Goal: Task Accomplishment & Management: Use online tool/utility

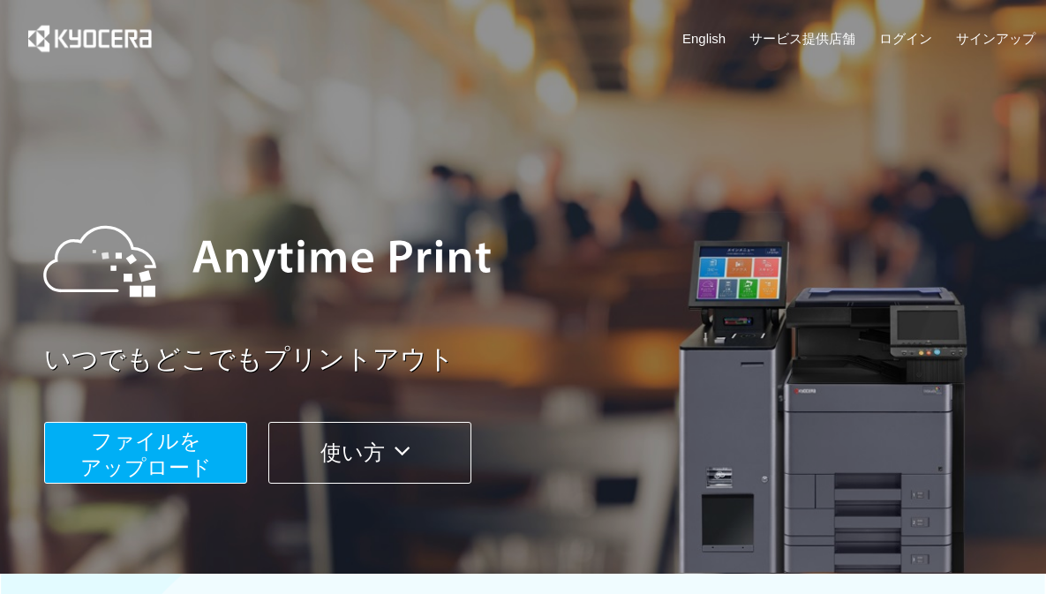
click at [194, 447] on span "ファイルを ​​アップロード" at bounding box center [146, 454] width 132 height 50
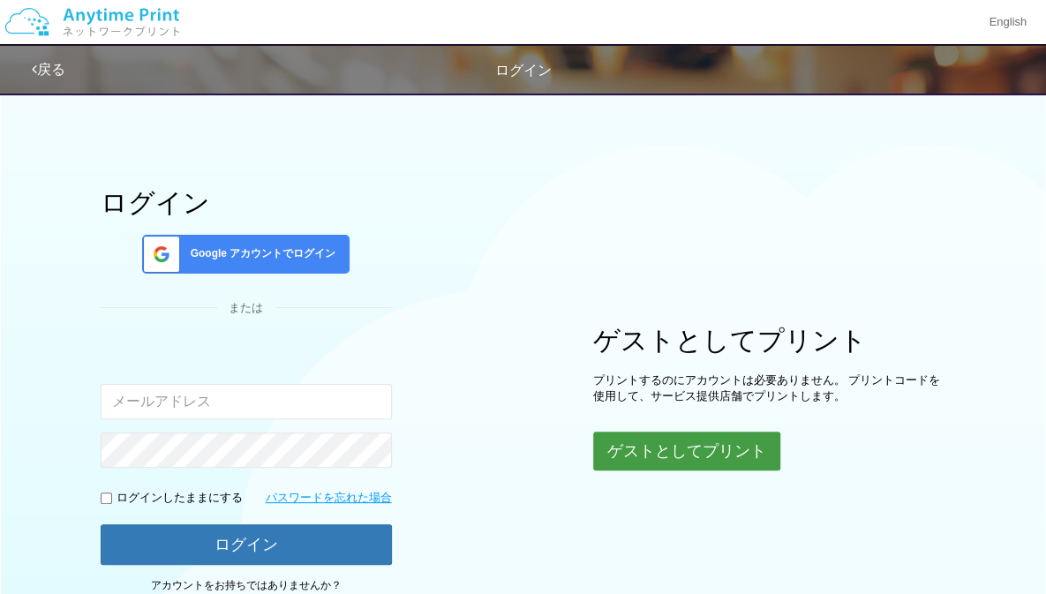
click at [628, 441] on button "ゲストとしてプリント" at bounding box center [686, 451] width 187 height 39
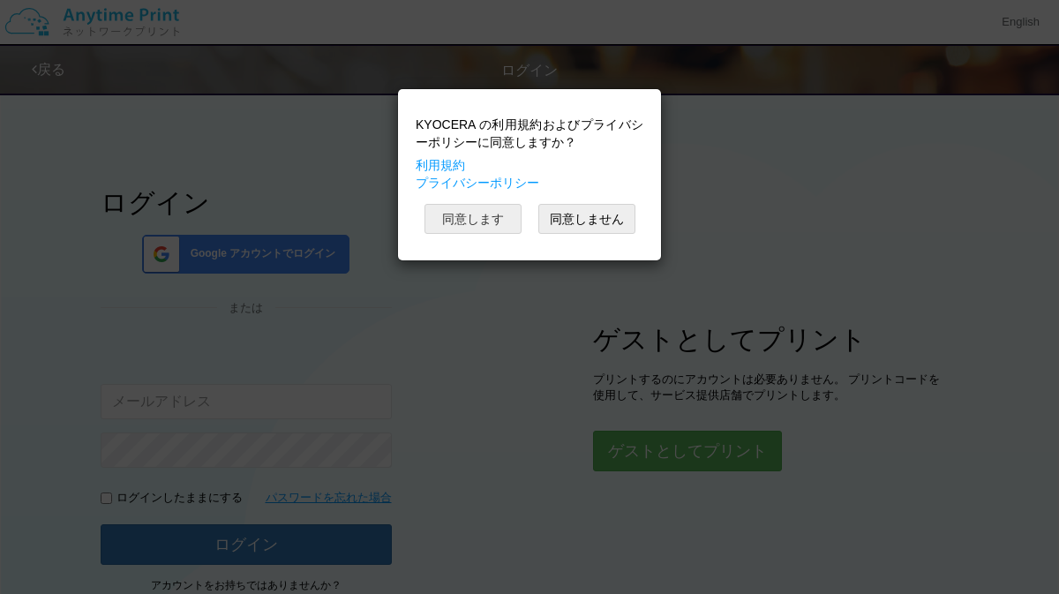
click at [475, 209] on button "同意します" at bounding box center [473, 219] width 97 height 30
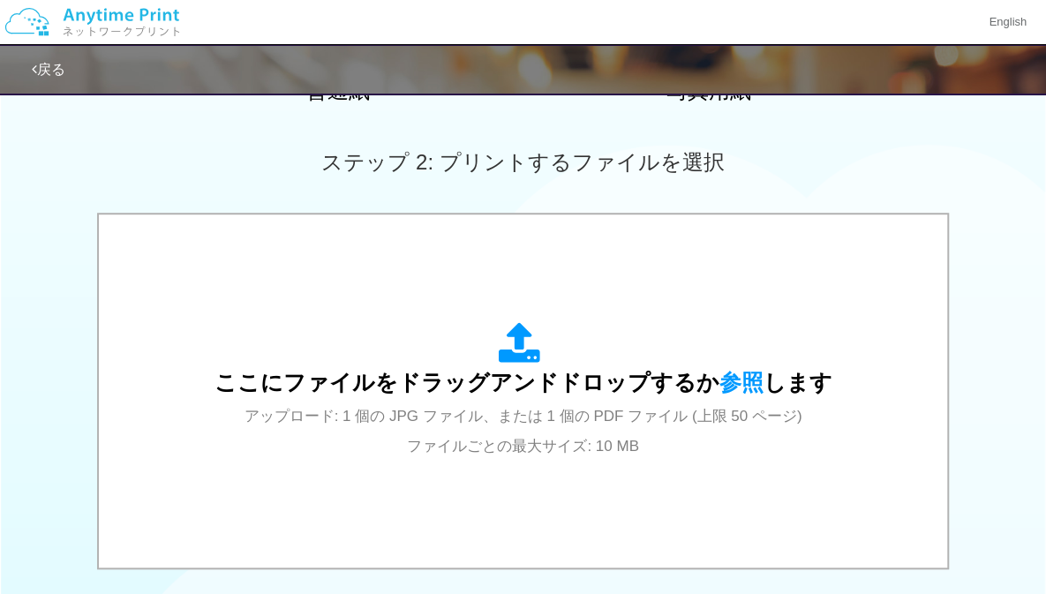
scroll to position [472, 0]
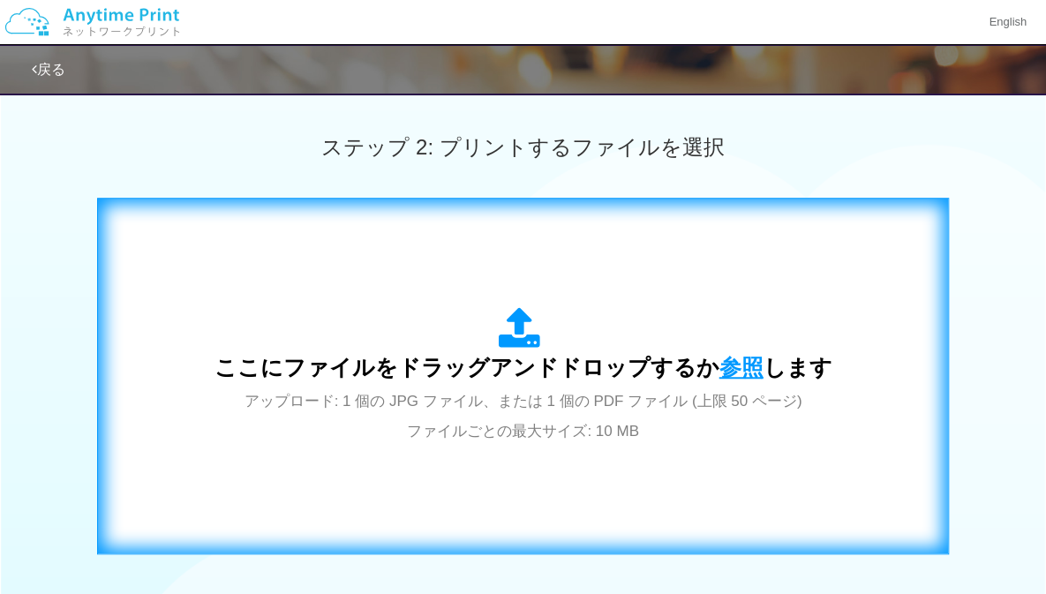
click at [738, 366] on span "参照" at bounding box center [742, 367] width 44 height 25
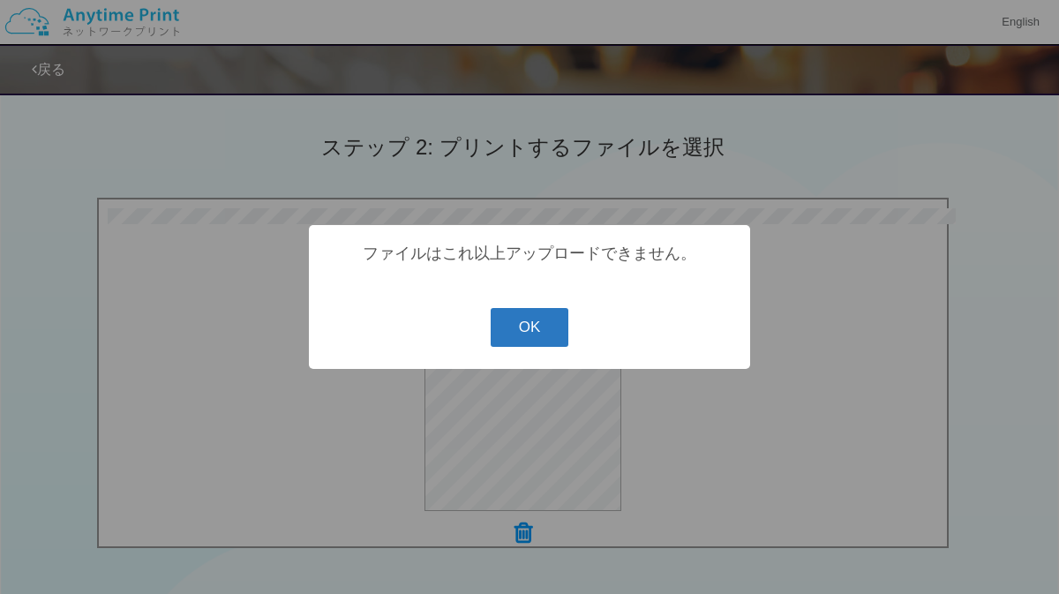
click at [538, 330] on button "OK" at bounding box center [530, 327] width 79 height 39
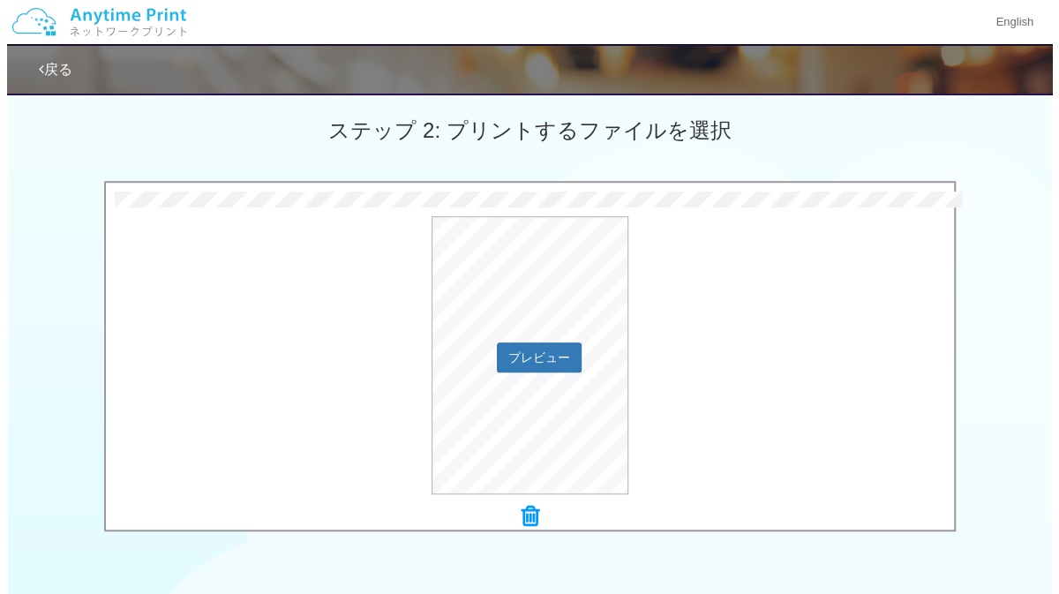
scroll to position [490, 0]
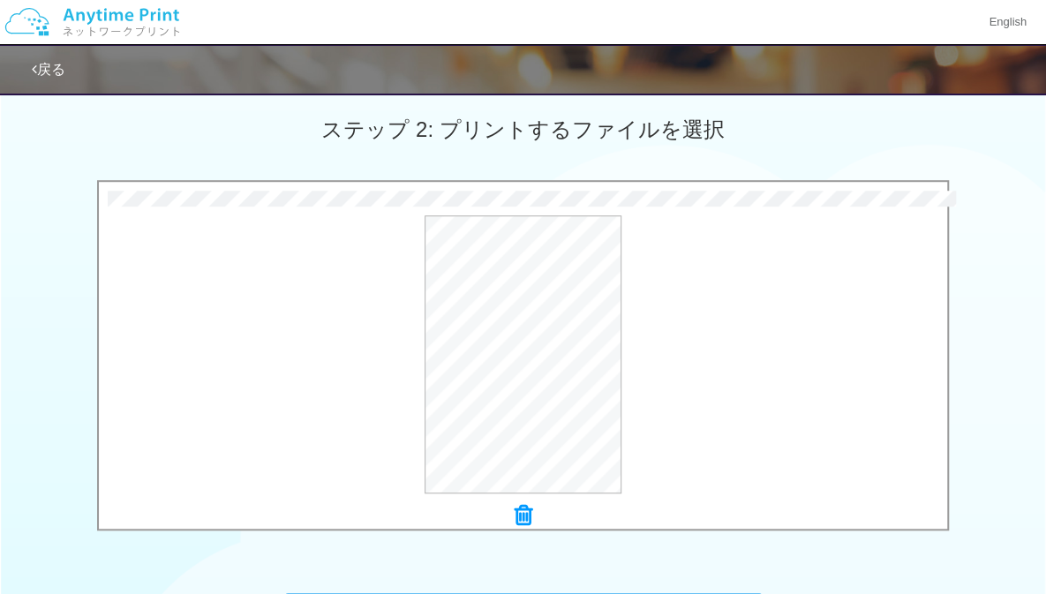
click at [526, 512] on icon at bounding box center [524, 515] width 18 height 23
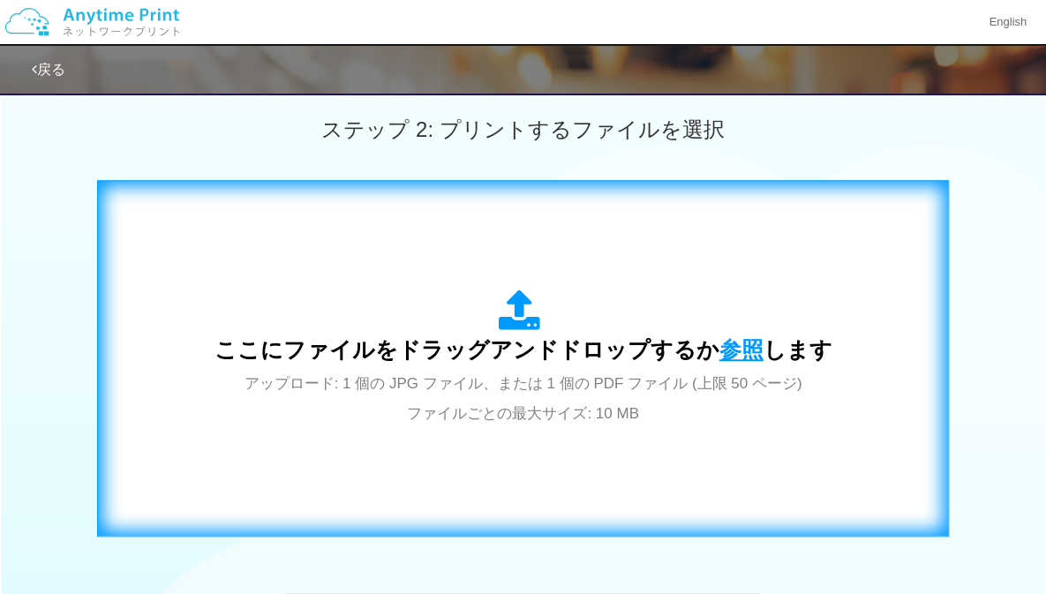
click at [720, 338] on span "参照" at bounding box center [742, 349] width 44 height 25
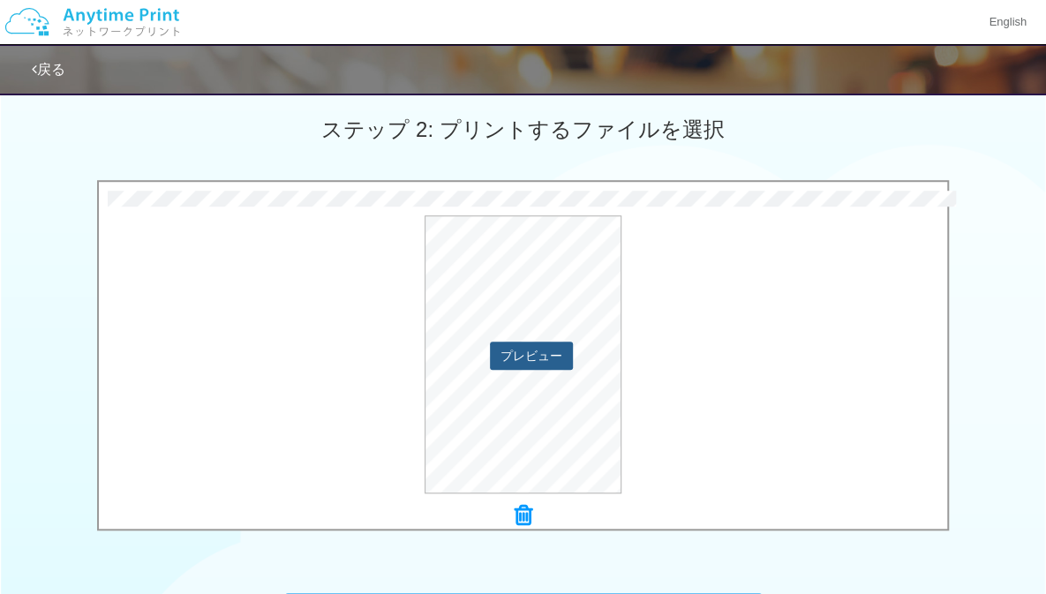
click at [546, 352] on button "プレビュー" at bounding box center [531, 356] width 83 height 28
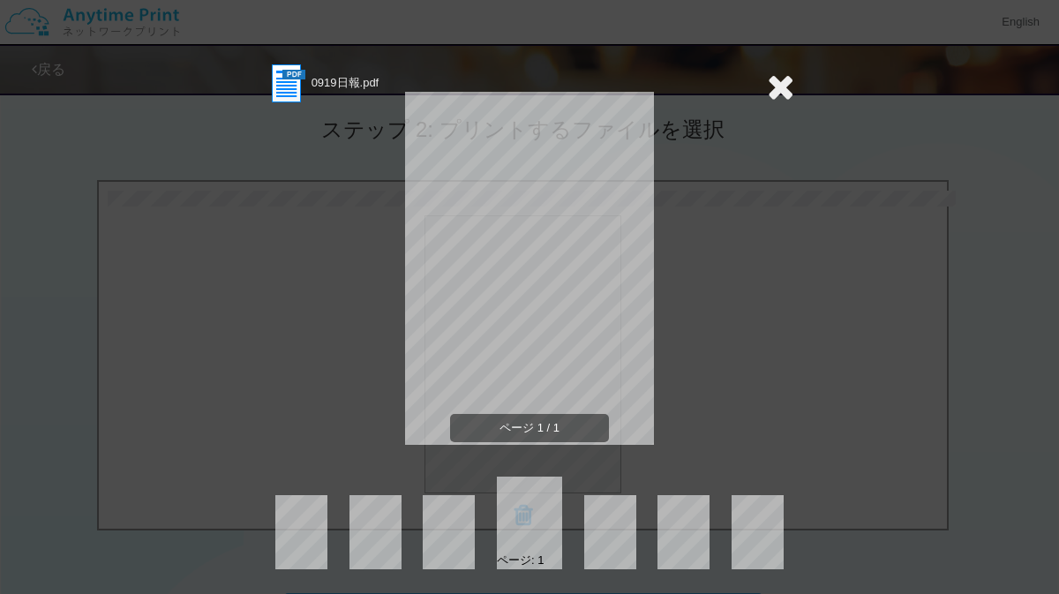
click at [767, 89] on icon at bounding box center [780, 86] width 27 height 35
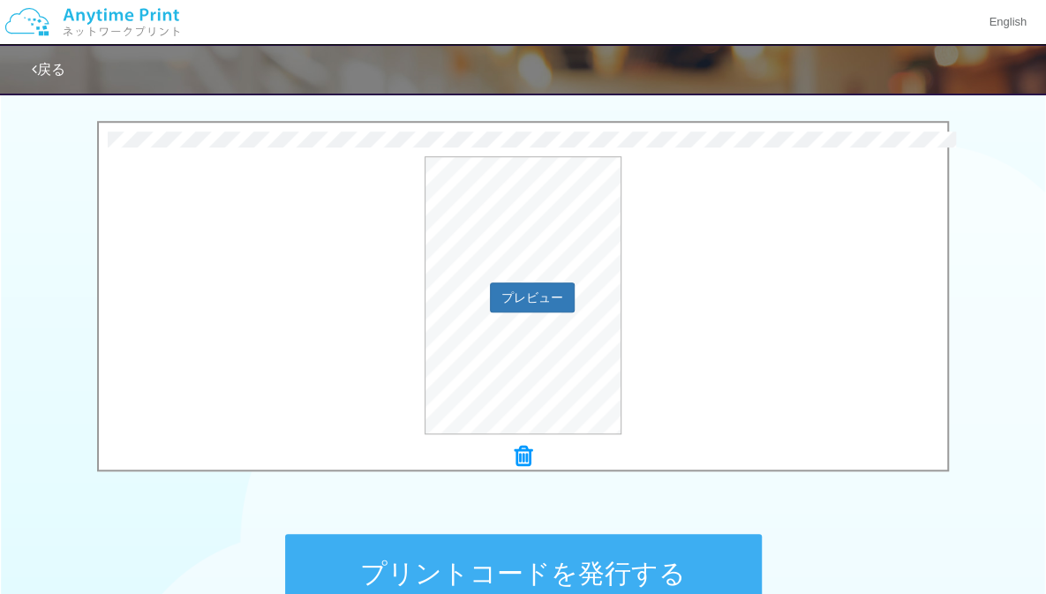
scroll to position [611, 0]
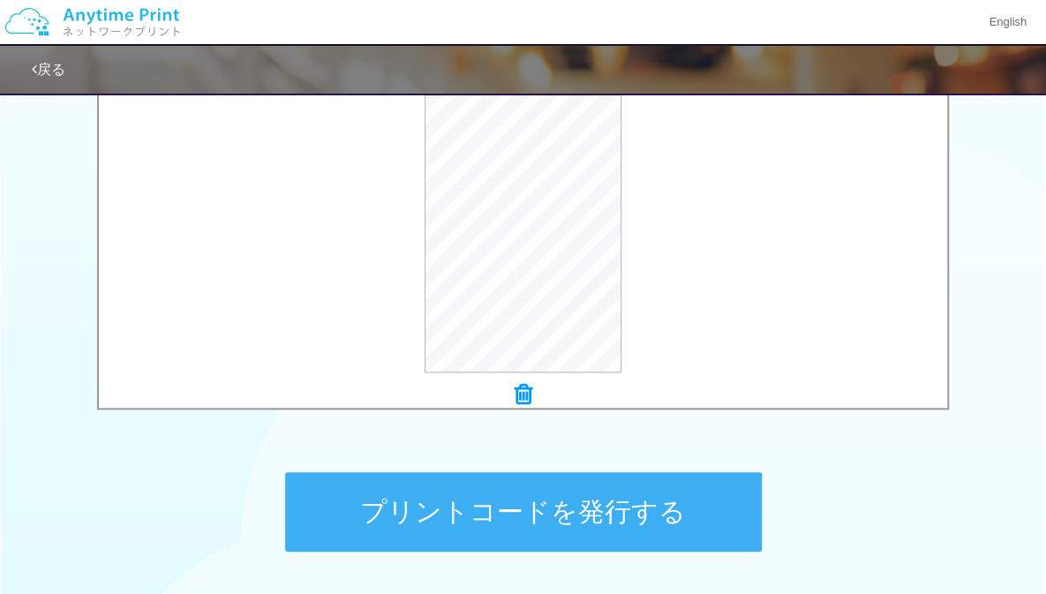
click at [731, 500] on button "プリントコードを発行する" at bounding box center [523, 511] width 477 height 79
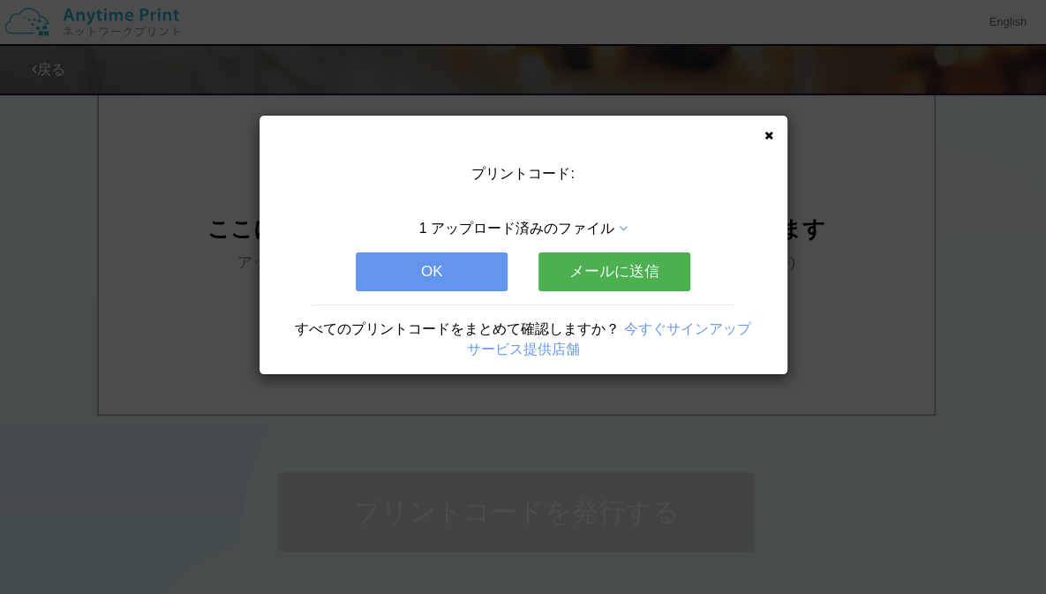
scroll to position [0, 0]
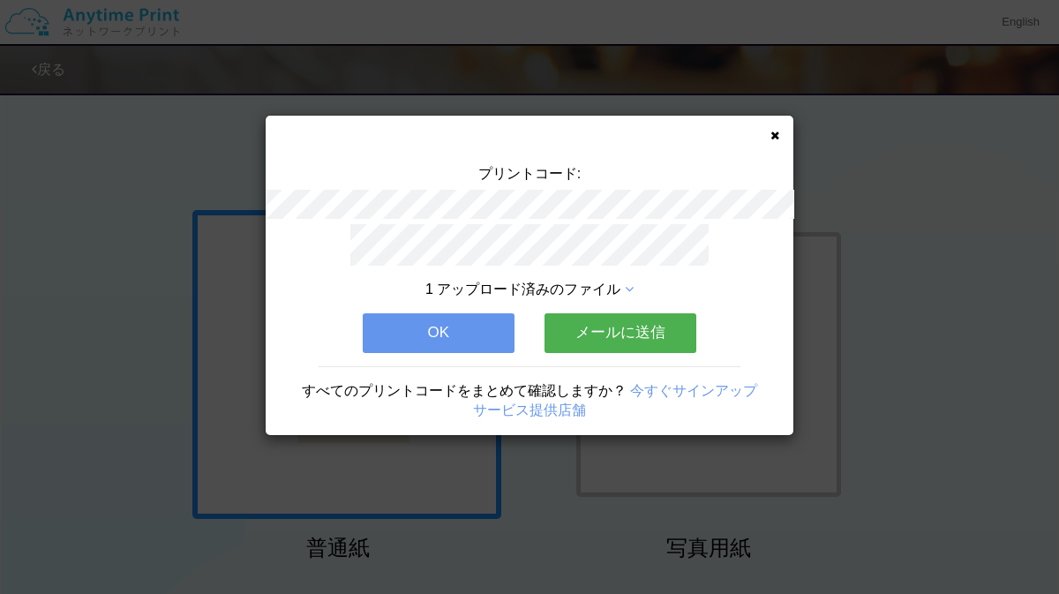
click at [774, 138] on icon at bounding box center [775, 135] width 9 height 11
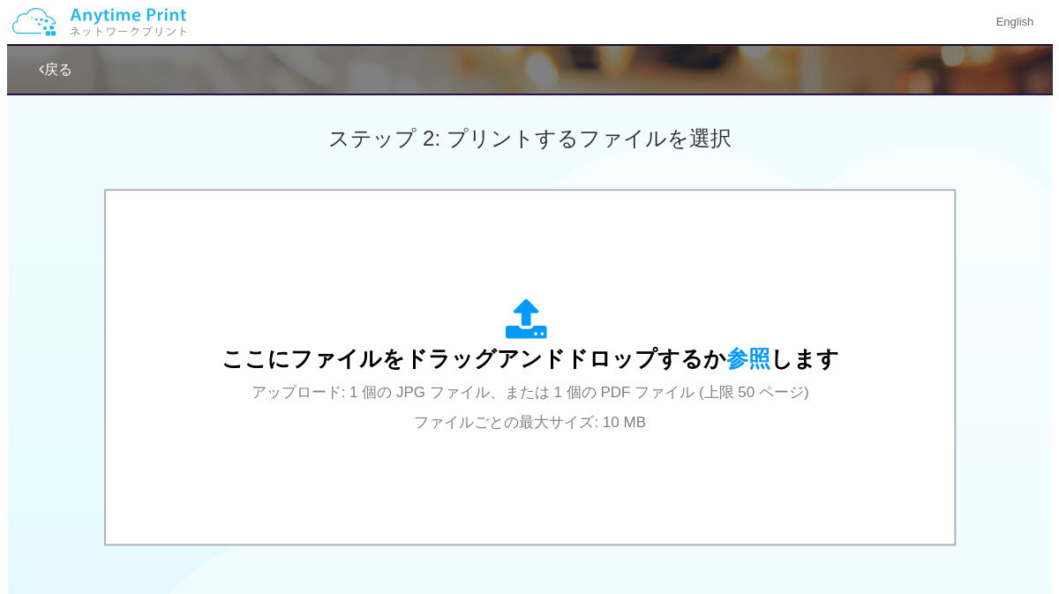
scroll to position [482, 0]
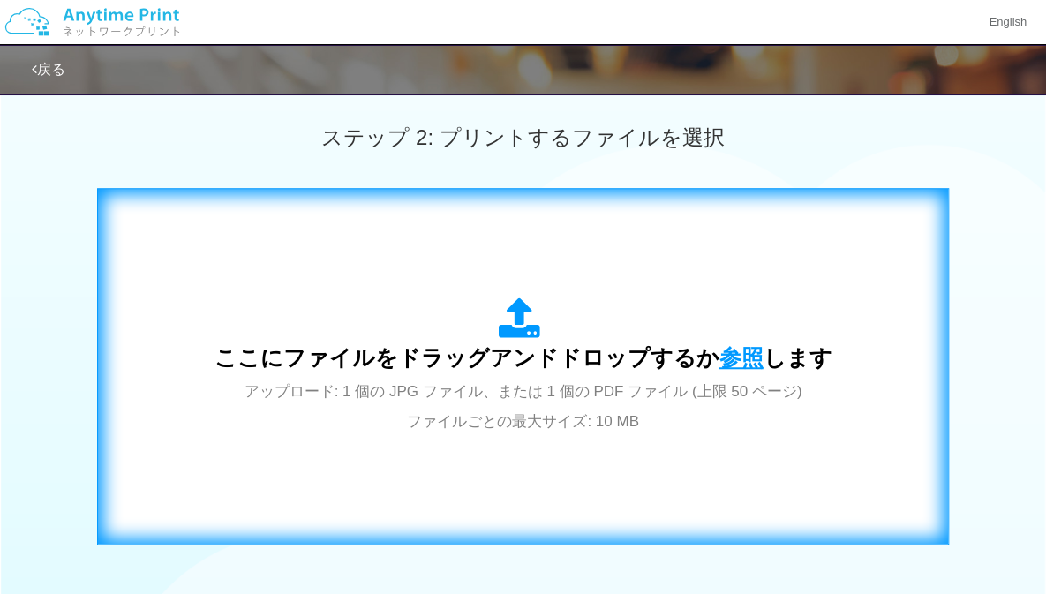
click at [743, 356] on span "参照" at bounding box center [742, 357] width 44 height 25
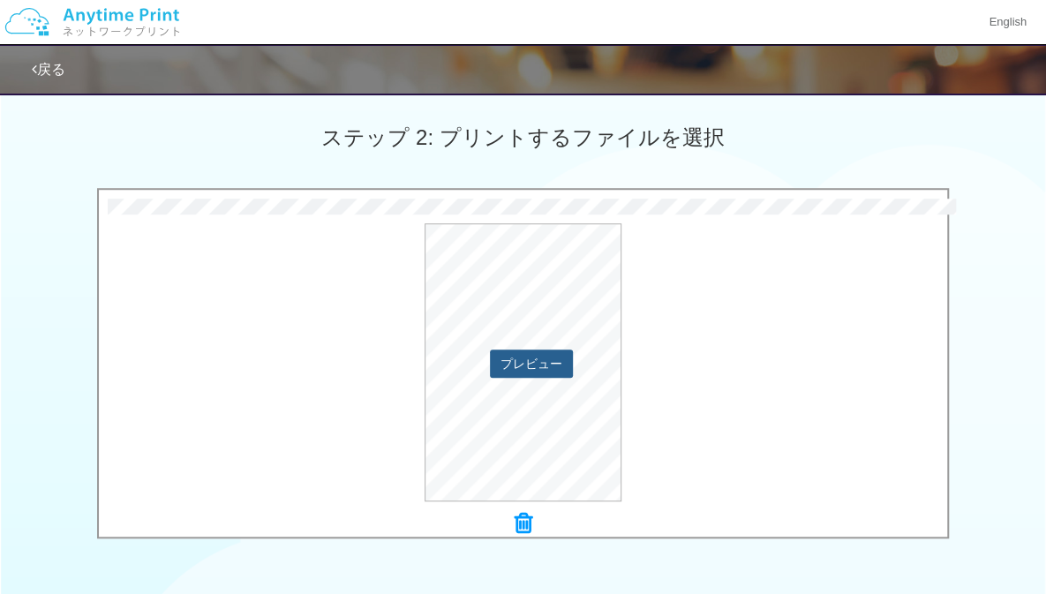
click at [541, 359] on button "プレビュー" at bounding box center [531, 364] width 83 height 28
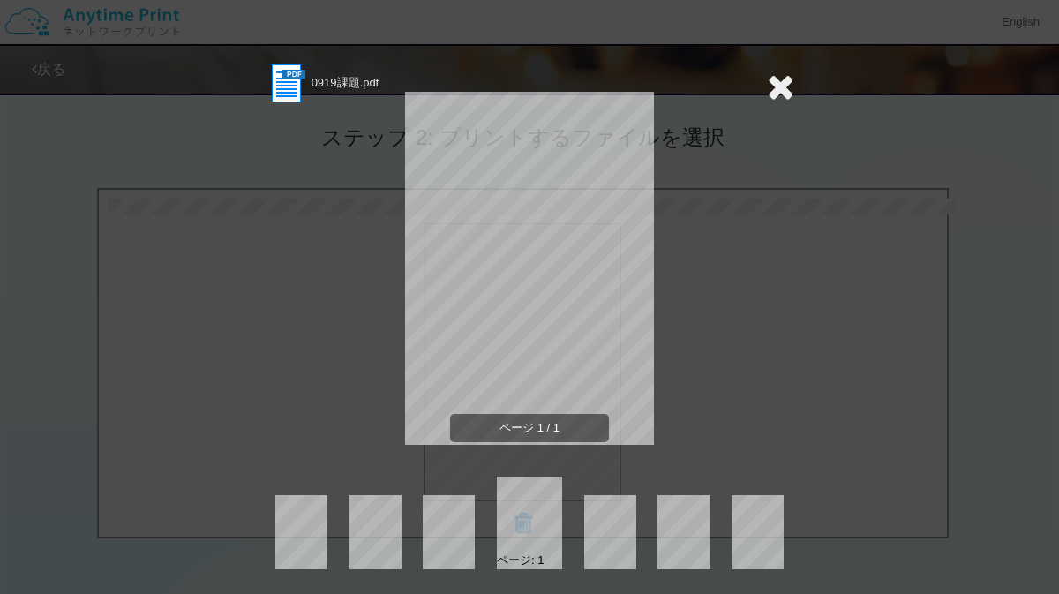
click at [774, 80] on icon at bounding box center [780, 86] width 27 height 35
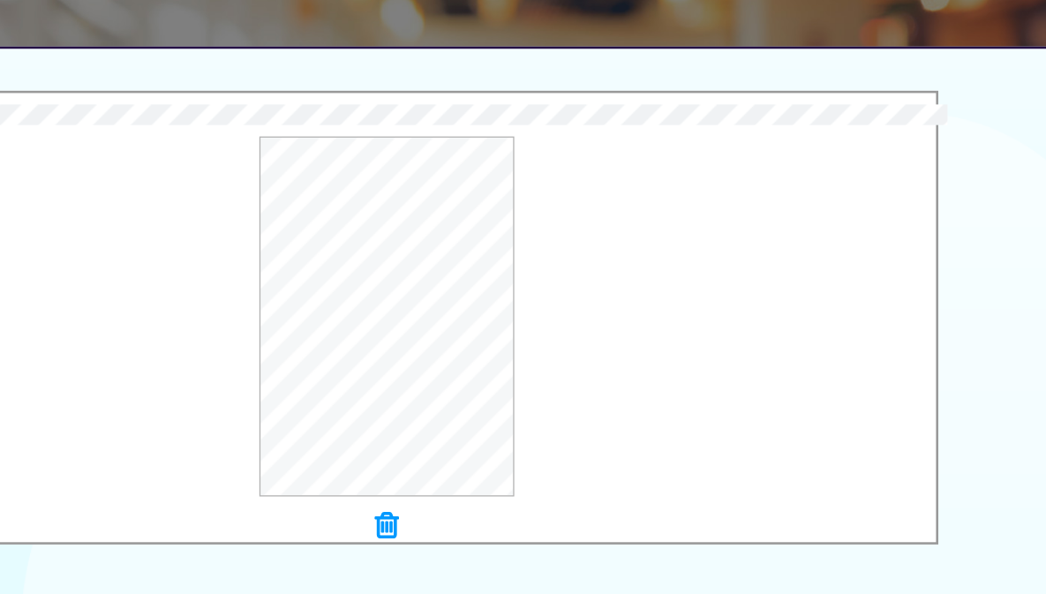
scroll to position [542, 0]
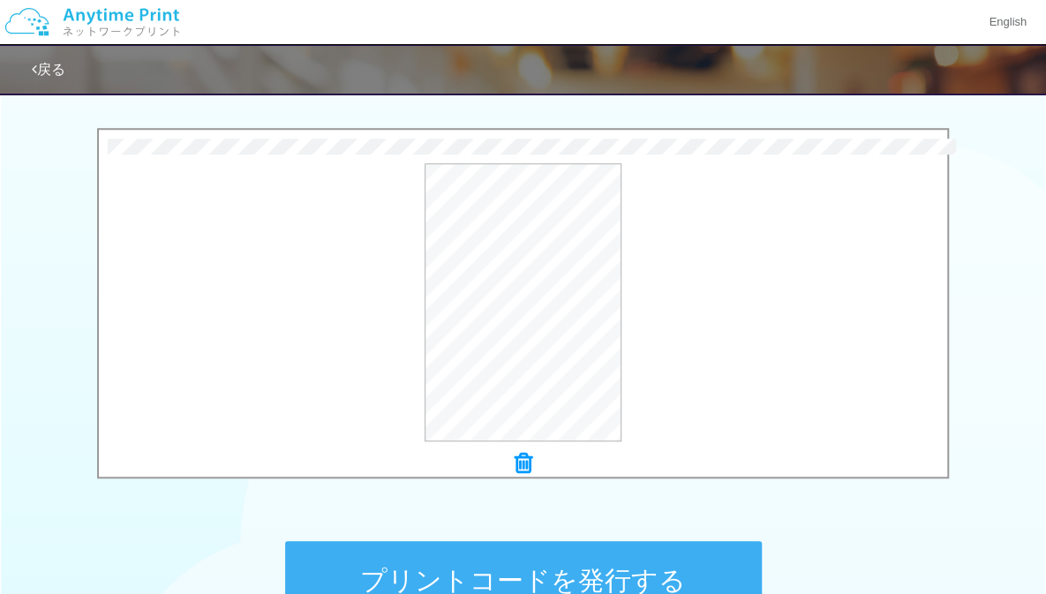
click at [660, 550] on button "プリントコードを発行する" at bounding box center [523, 580] width 477 height 79
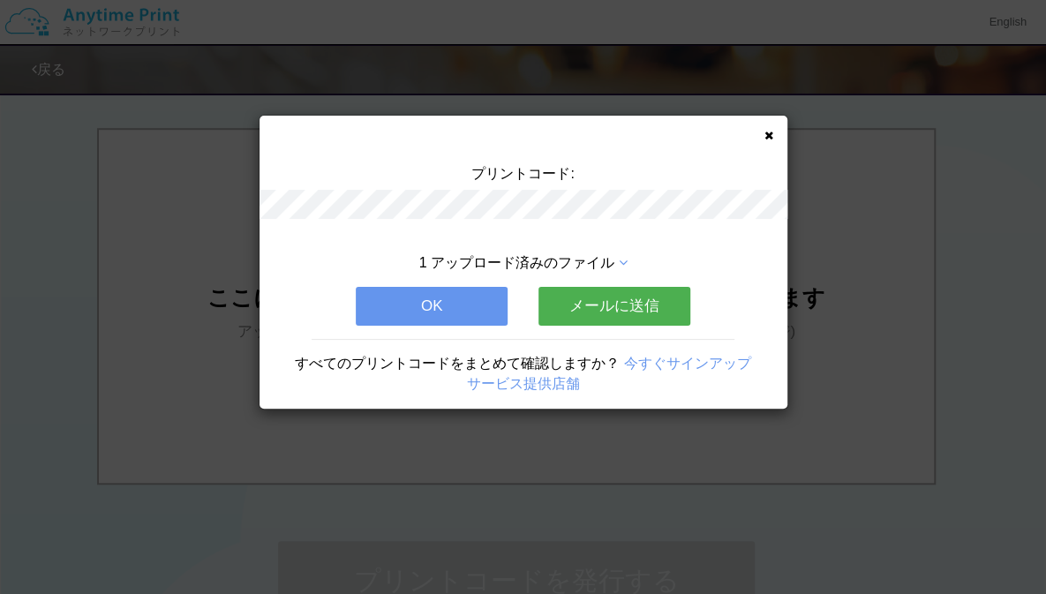
scroll to position [0, 0]
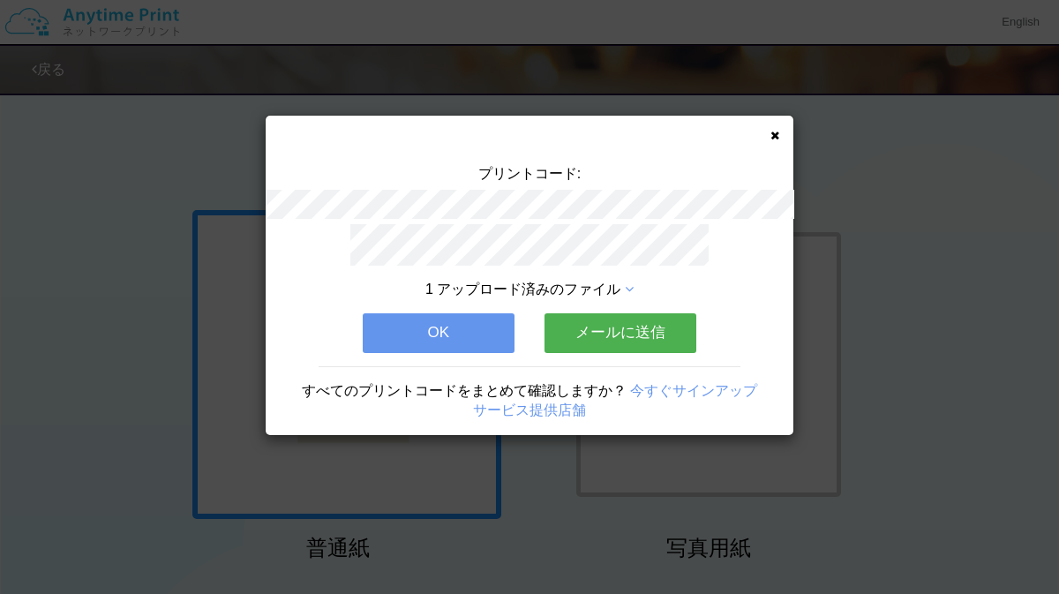
click at [772, 136] on icon at bounding box center [775, 135] width 9 height 11
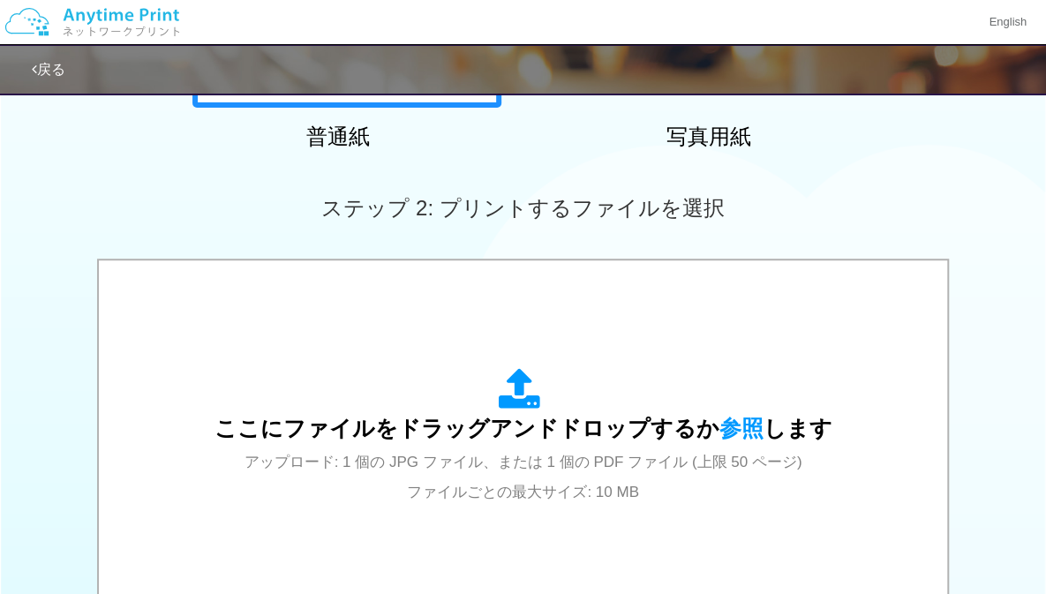
scroll to position [481, 0]
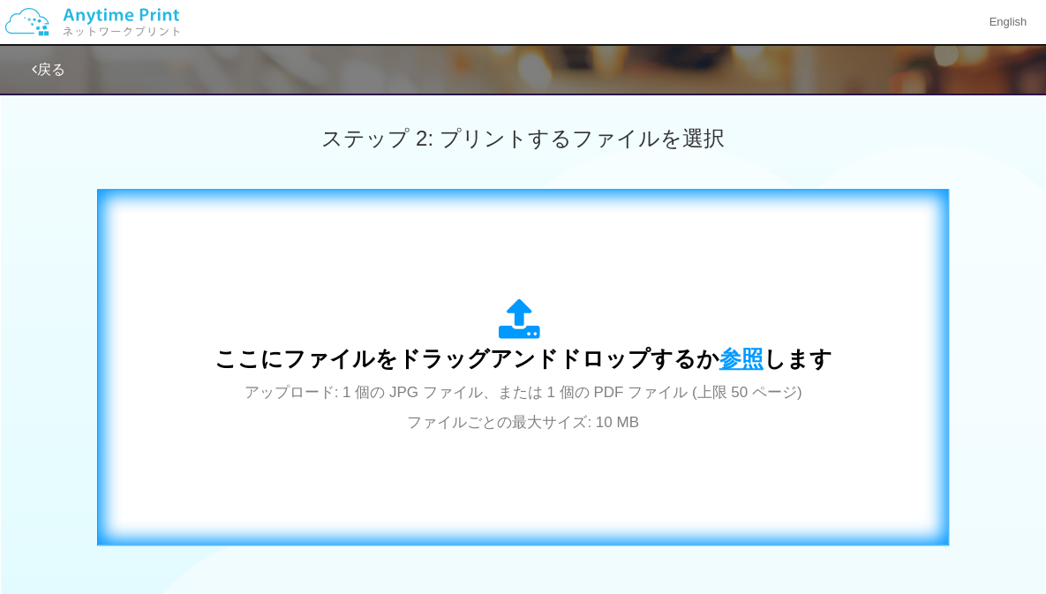
click at [743, 358] on span "参照" at bounding box center [742, 358] width 44 height 25
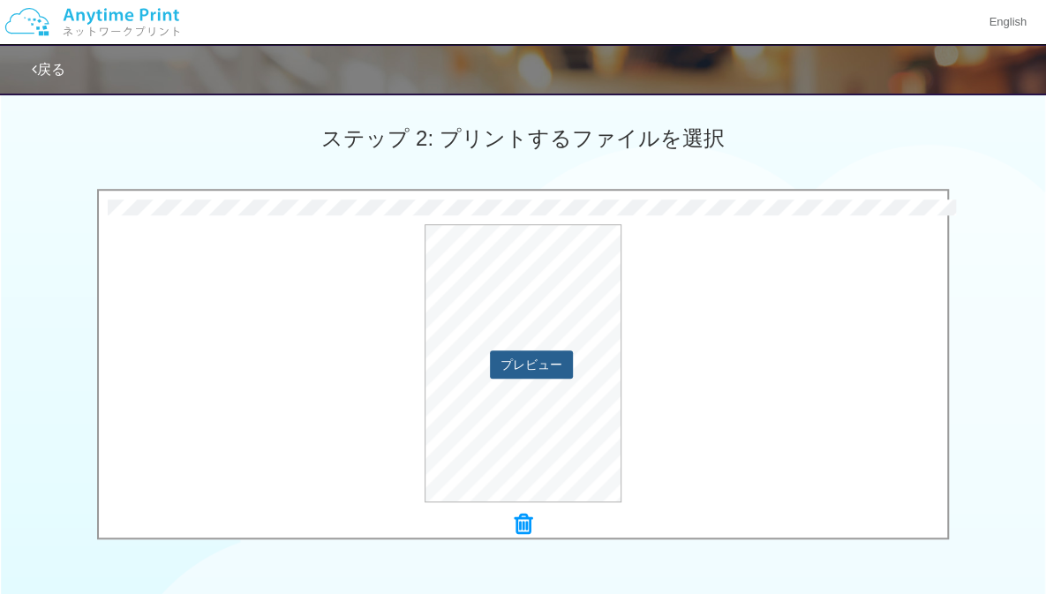
click at [528, 365] on button "プレビュー" at bounding box center [531, 364] width 83 height 28
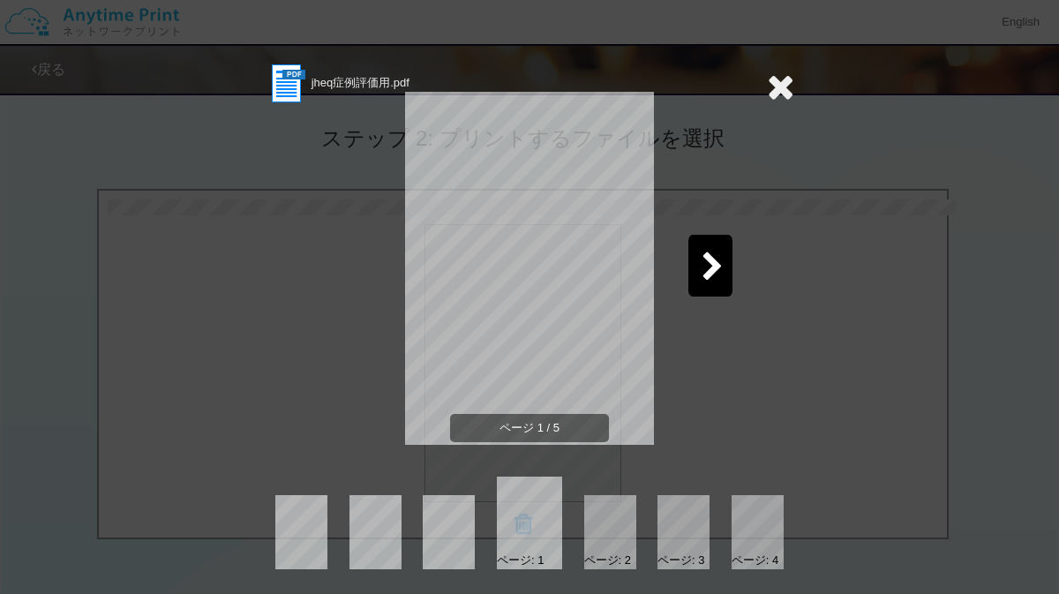
click at [690, 272] on div at bounding box center [711, 266] width 44 height 62
click at [702, 272] on icon at bounding box center [713, 267] width 22 height 31
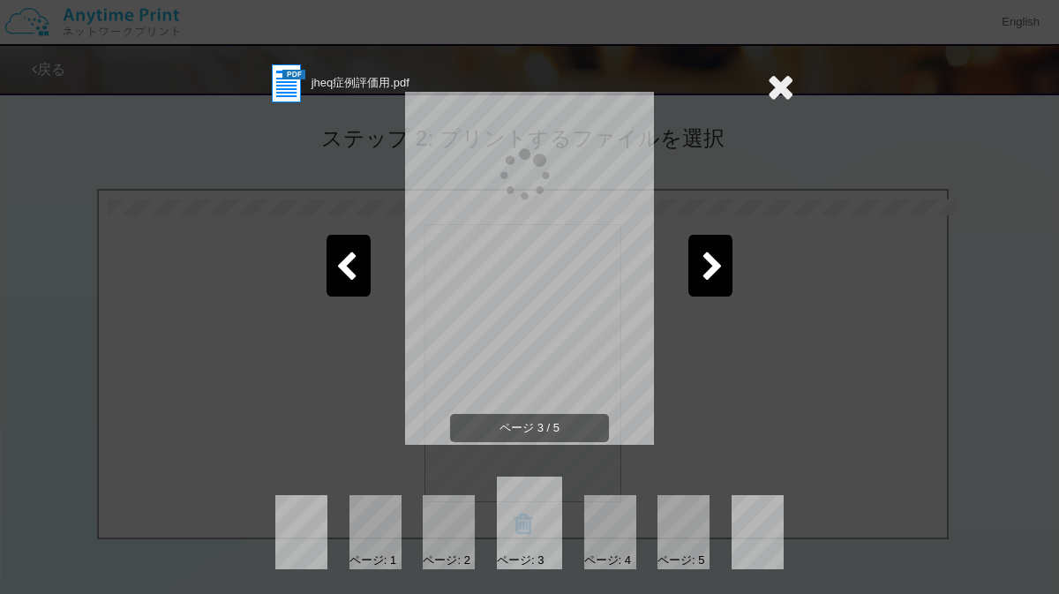
click at [702, 272] on icon at bounding box center [713, 267] width 22 height 31
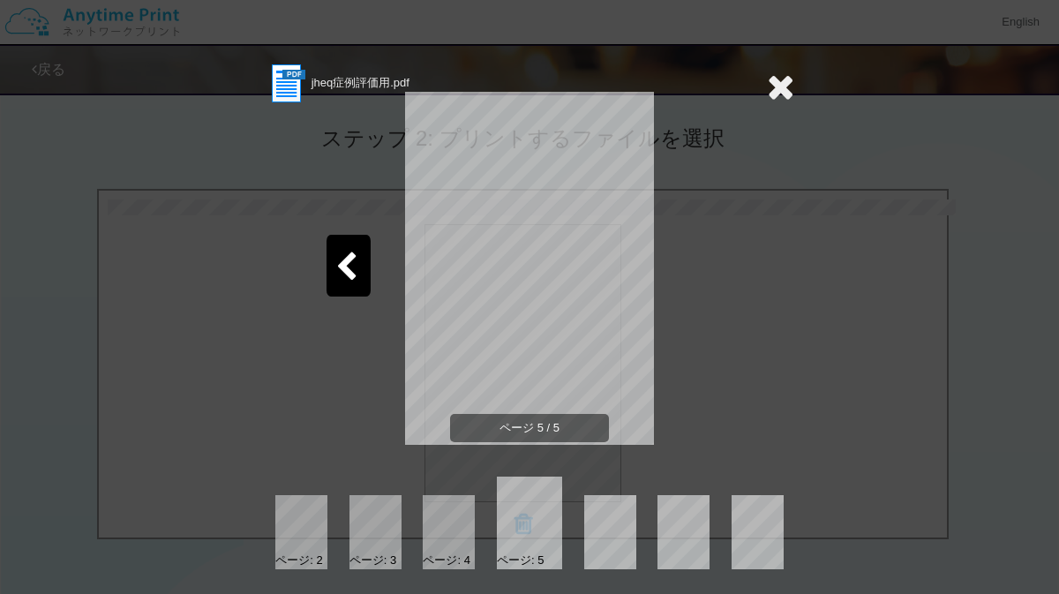
click at [773, 90] on icon at bounding box center [780, 86] width 27 height 35
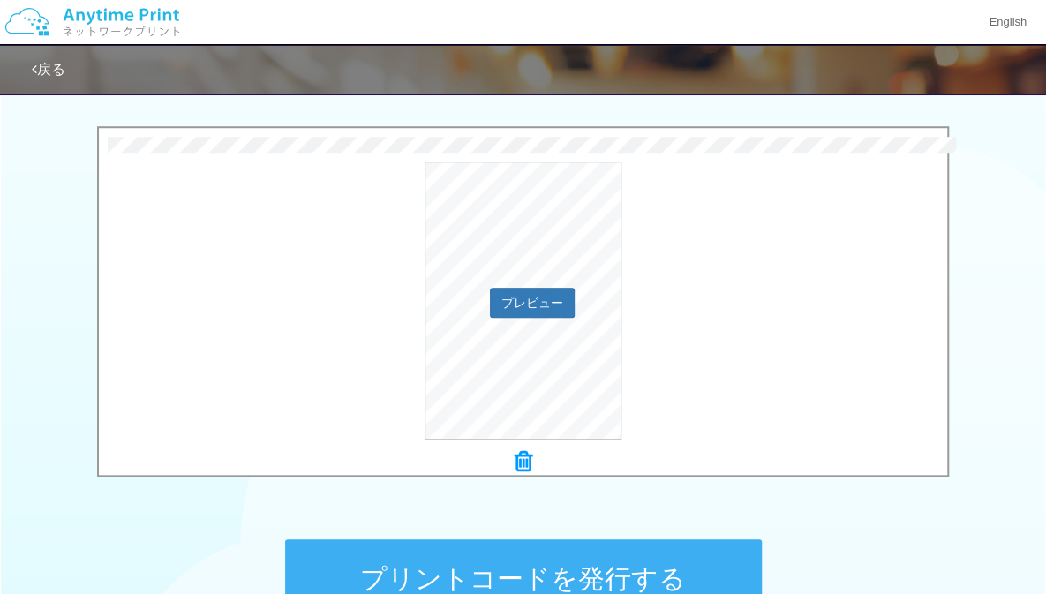
scroll to position [606, 0]
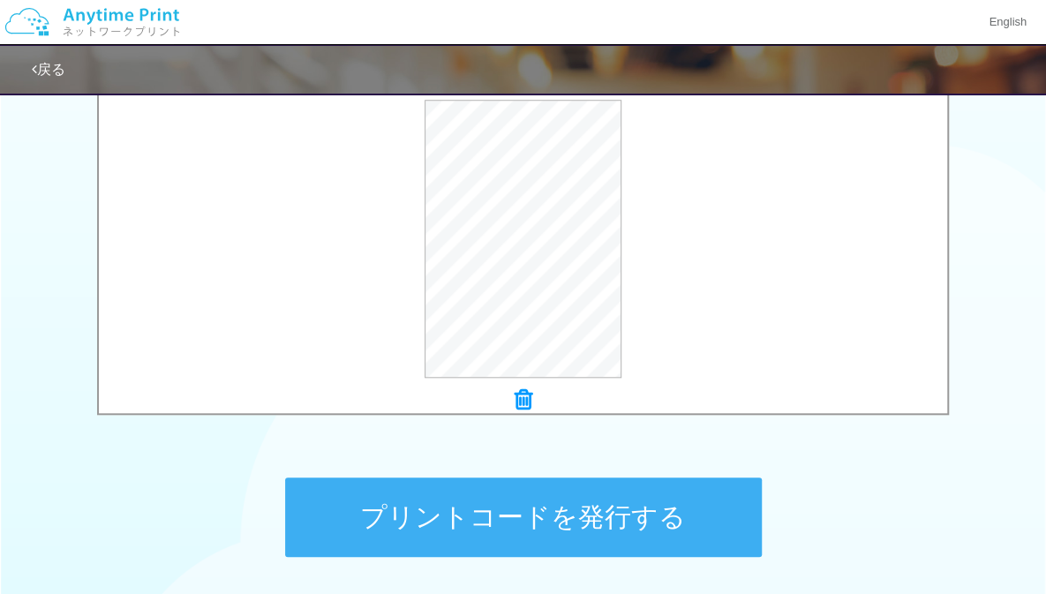
click at [685, 518] on button "プリントコードを発行する" at bounding box center [523, 517] width 477 height 79
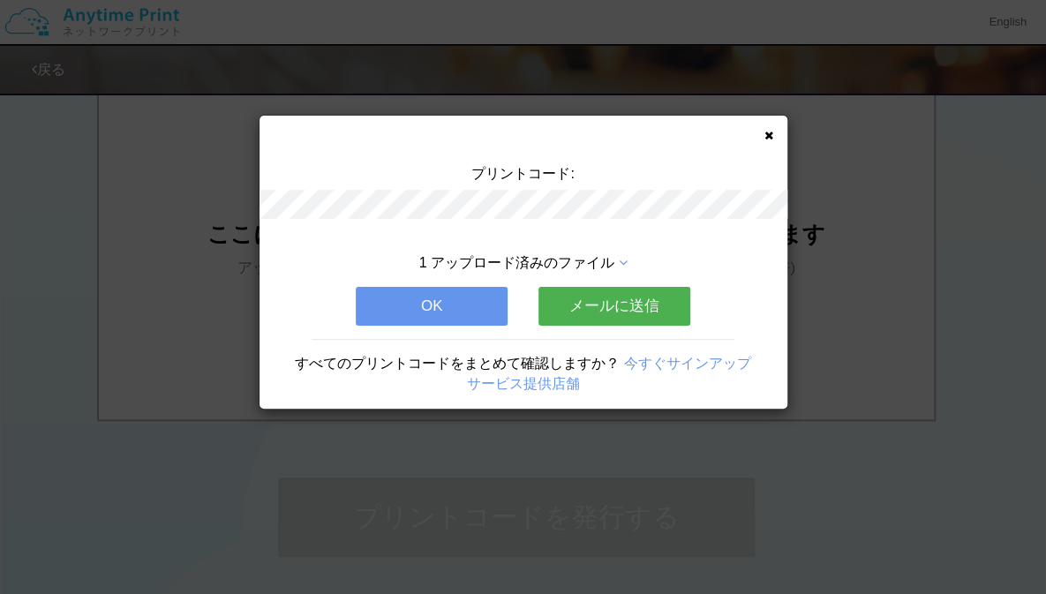
scroll to position [0, 0]
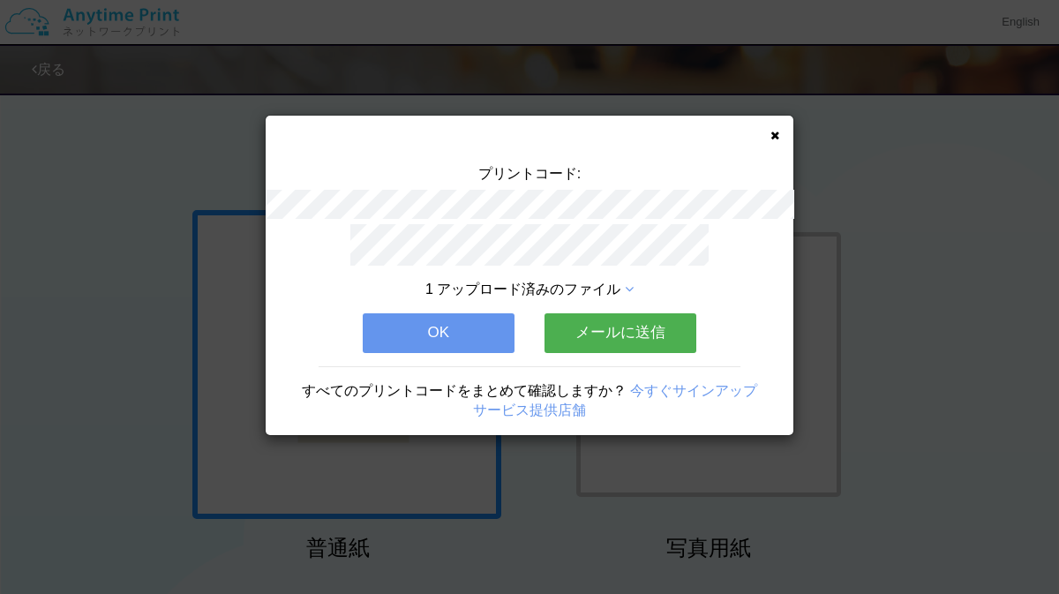
click at [774, 132] on icon at bounding box center [775, 135] width 9 height 11
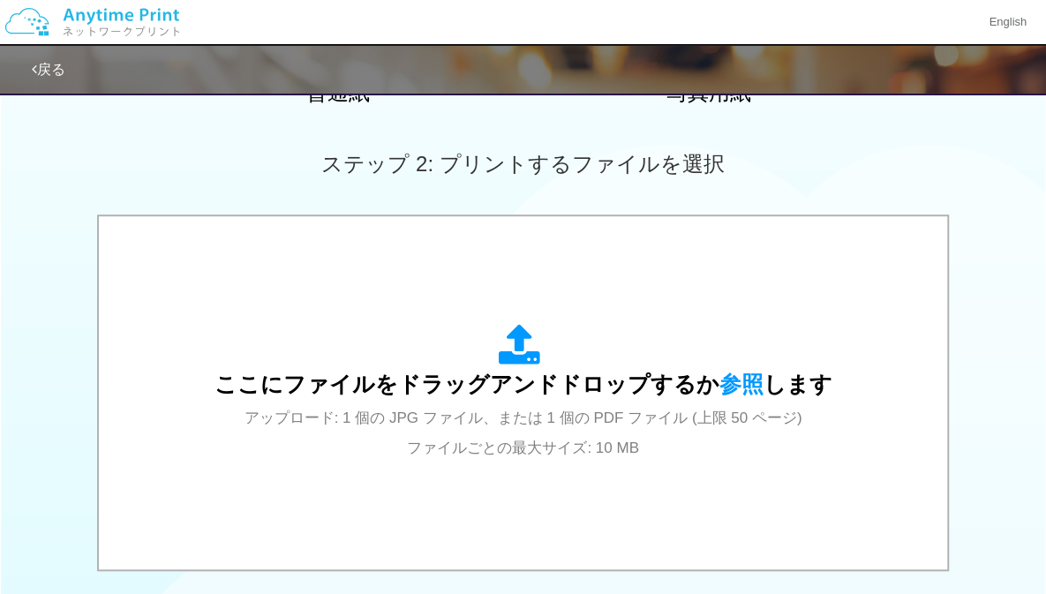
scroll to position [510, 0]
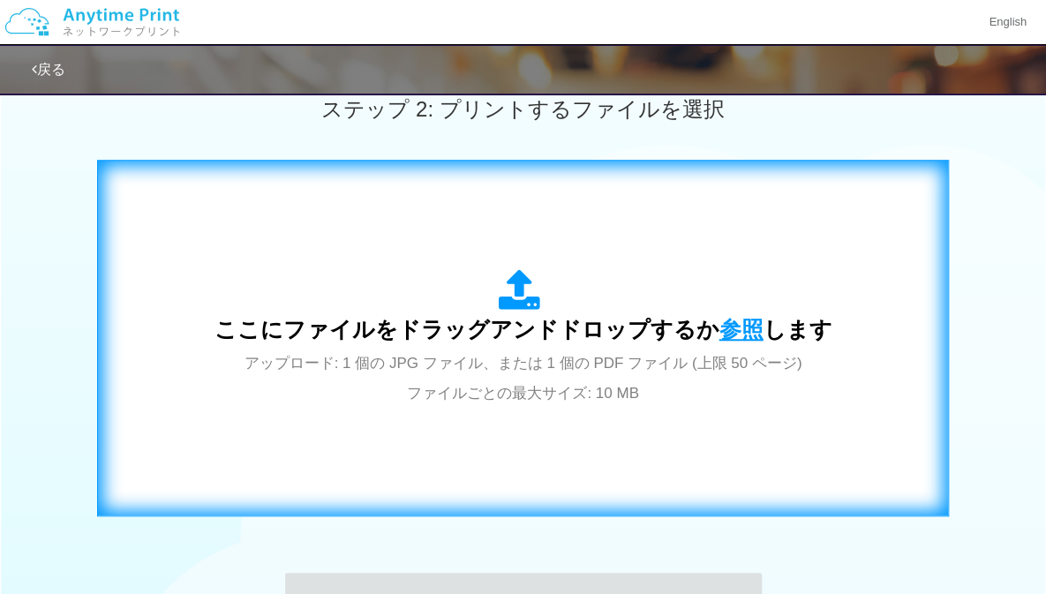
click at [745, 331] on span "参照" at bounding box center [742, 329] width 44 height 25
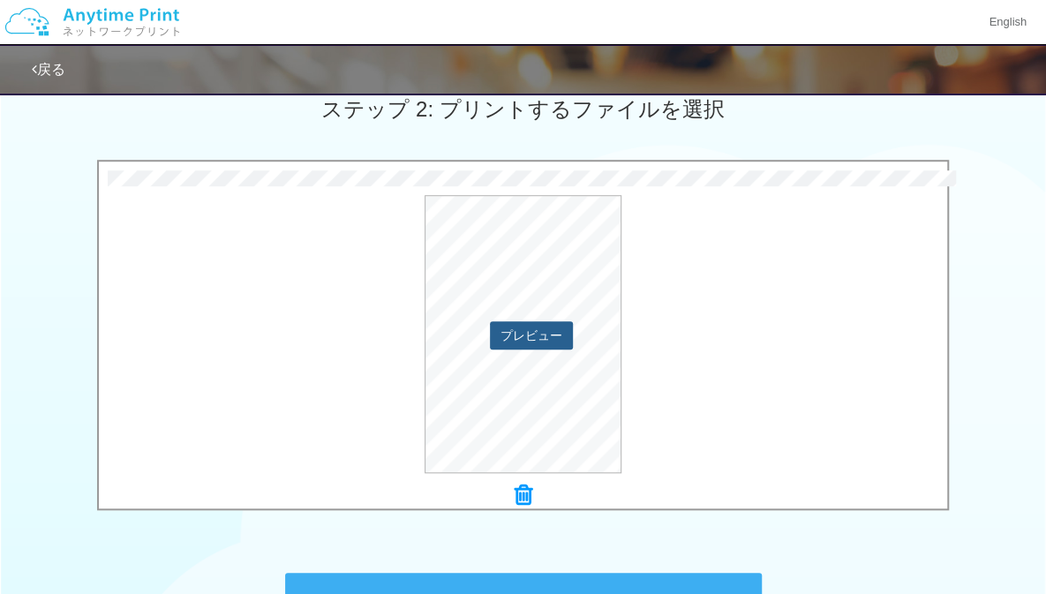
click at [552, 325] on button "プレビュー" at bounding box center [531, 335] width 83 height 28
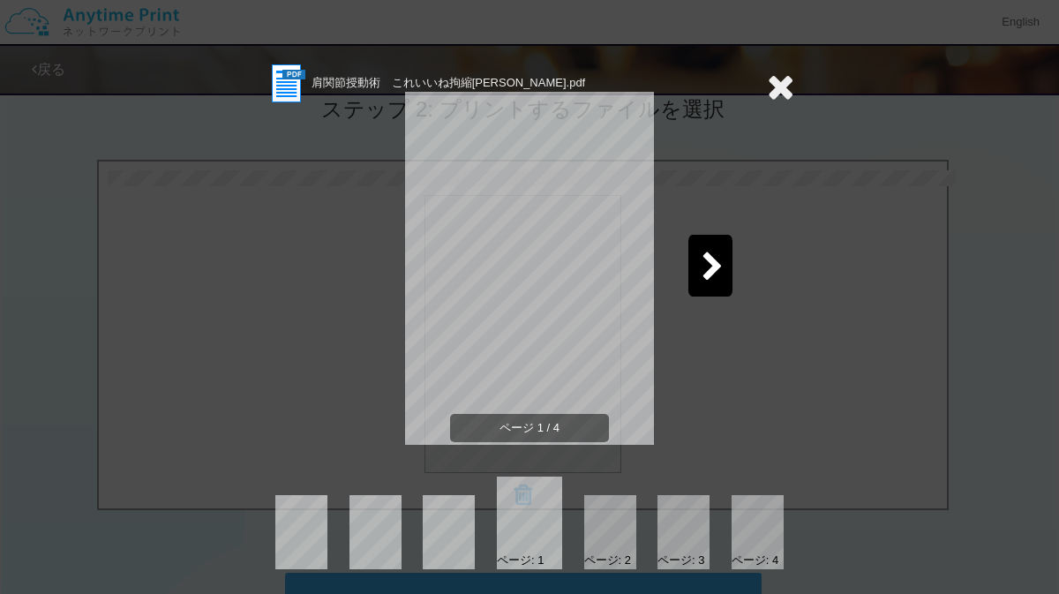
click at [697, 287] on div at bounding box center [711, 266] width 44 height 62
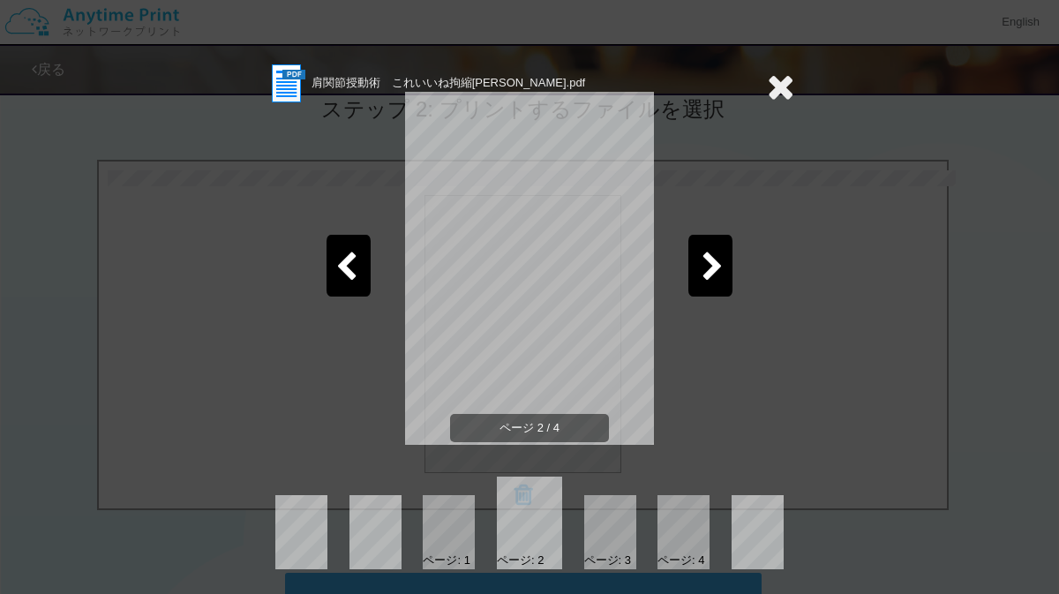
click at [702, 283] on div at bounding box center [711, 266] width 44 height 62
click at [703, 283] on div at bounding box center [711, 266] width 44 height 62
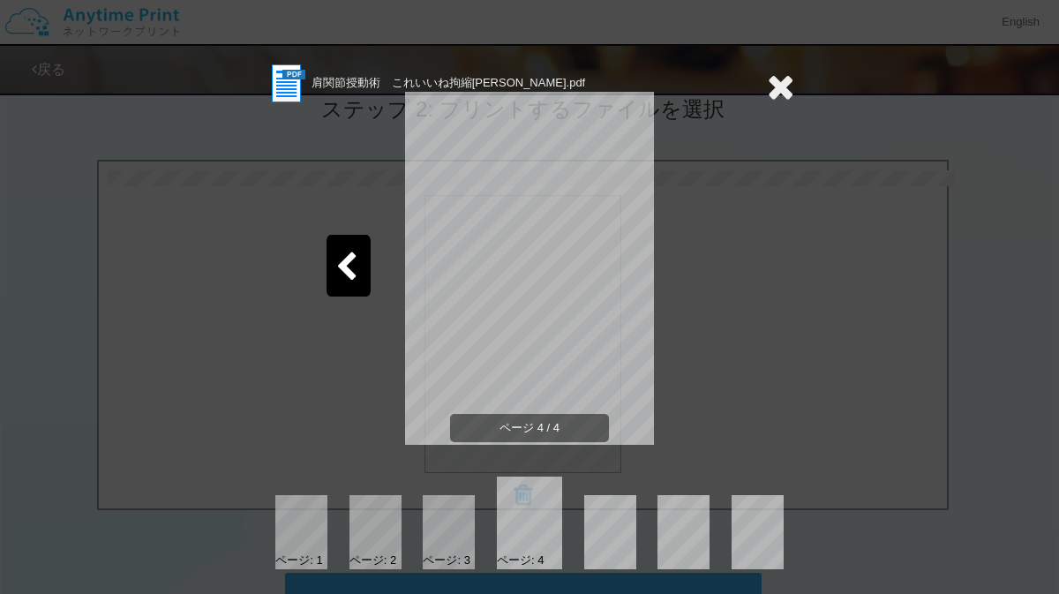
click at [784, 75] on icon at bounding box center [780, 86] width 27 height 35
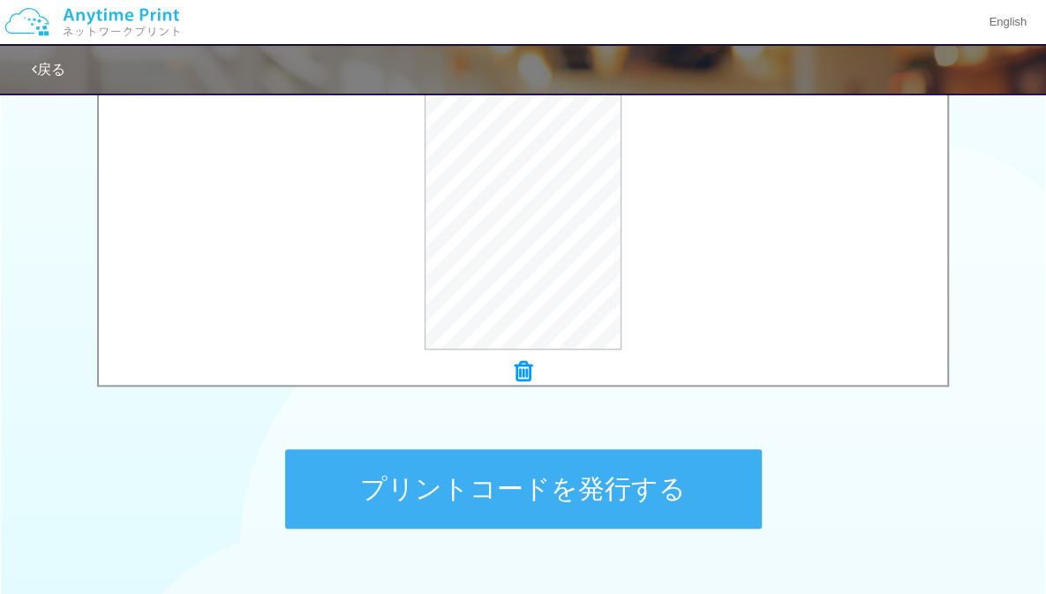
scroll to position [728, 0]
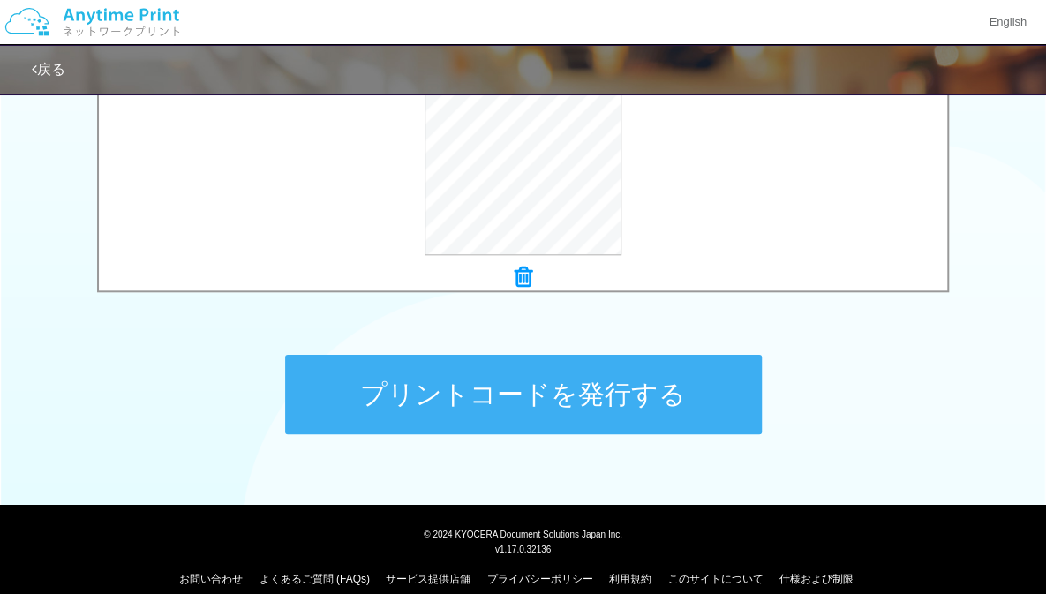
click at [699, 403] on button "プリントコードを発行する" at bounding box center [523, 394] width 477 height 79
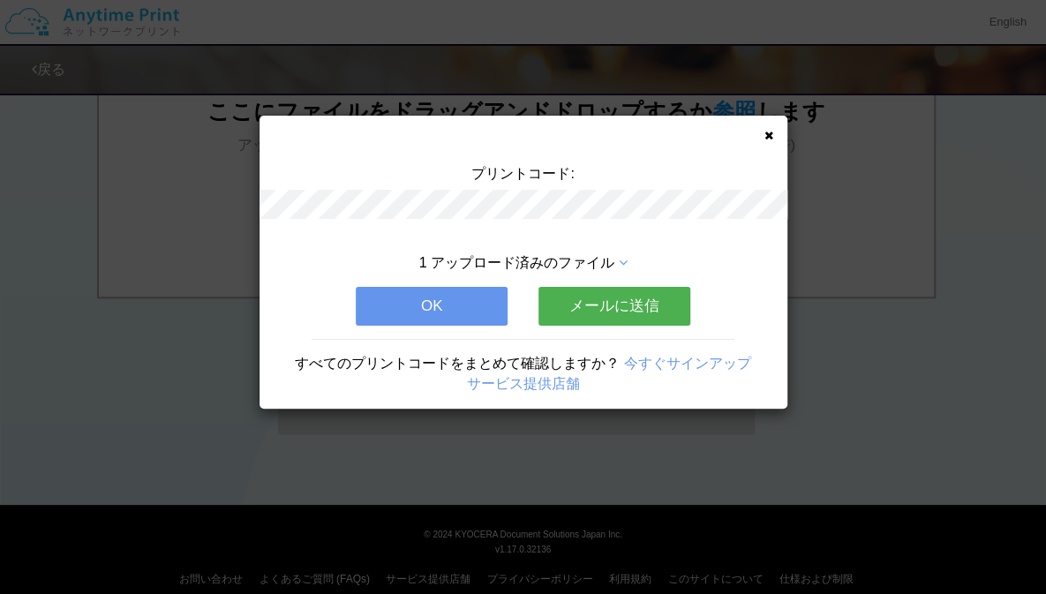
scroll to position [0, 0]
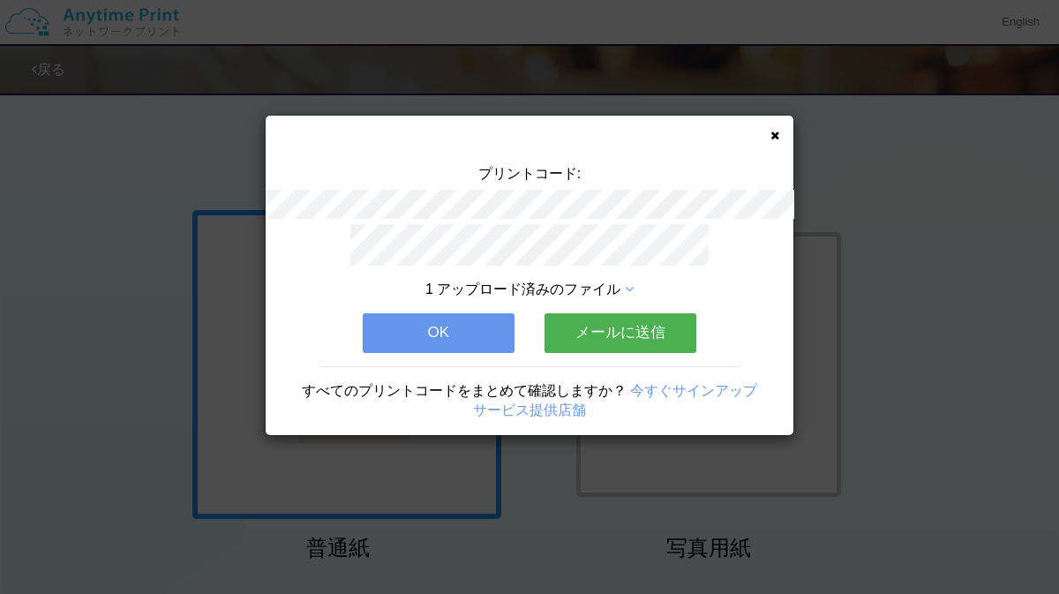
click at [780, 133] on div "プリントコード: 1 アップロード済みのファイル OK メールに送信 すべてのプリントコードをまとめて確認しますか？ 今すぐサインアップ サービス提供店舗" at bounding box center [530, 276] width 528 height 320
click at [768, 128] on div "プリントコード: 1 アップロード済みのファイル OK メールに送信 すべてのプリントコードをまとめて確認しますか？ 今すぐサインアップ サービス提供店舗" at bounding box center [530, 276] width 528 height 320
click at [774, 134] on icon at bounding box center [775, 135] width 9 height 11
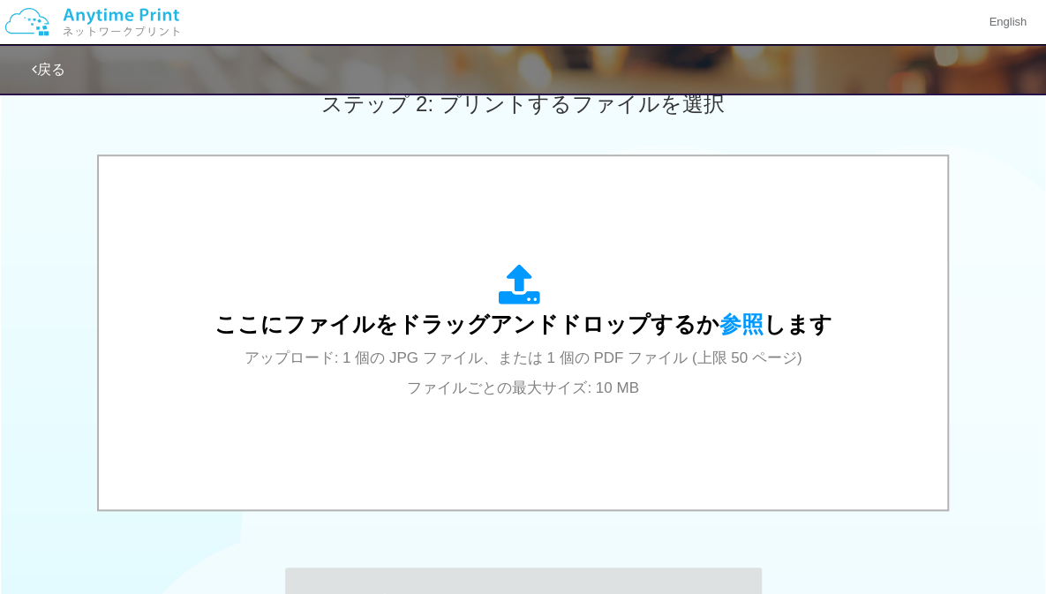
scroll to position [656, 0]
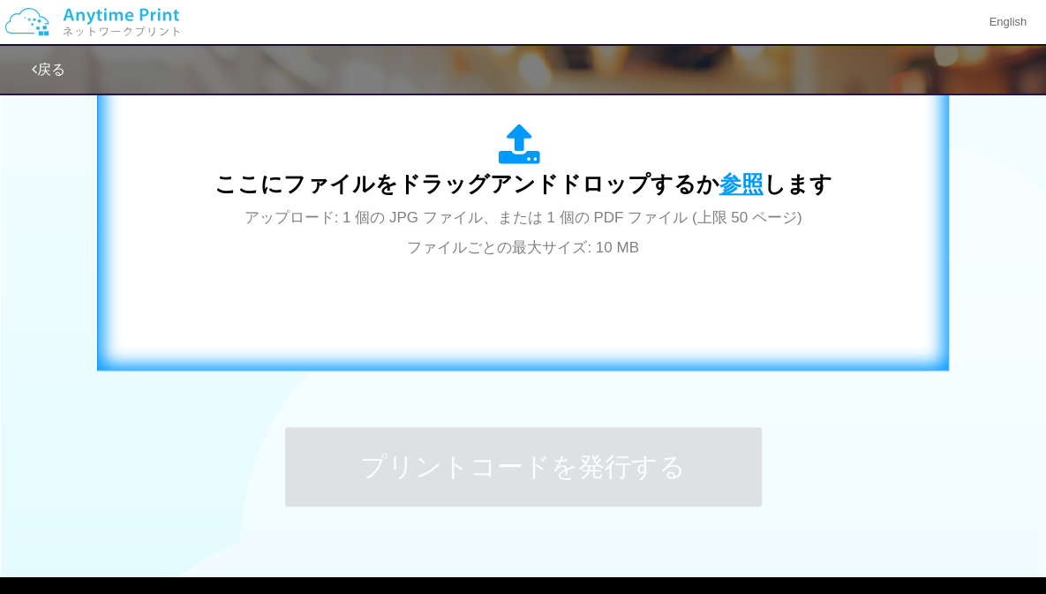
click at [745, 183] on span "参照" at bounding box center [742, 183] width 44 height 25
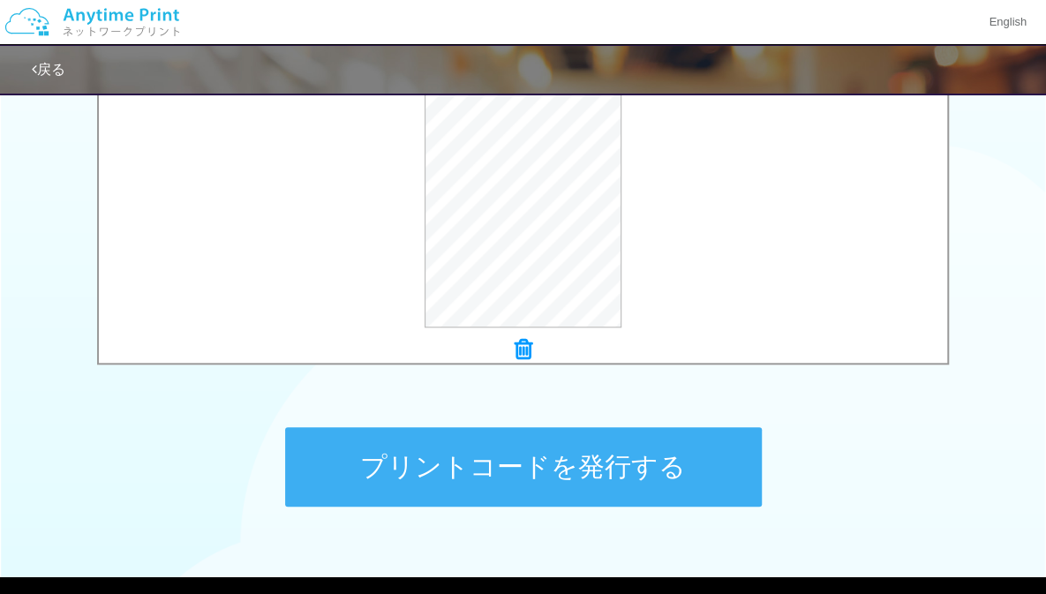
scroll to position [526, 0]
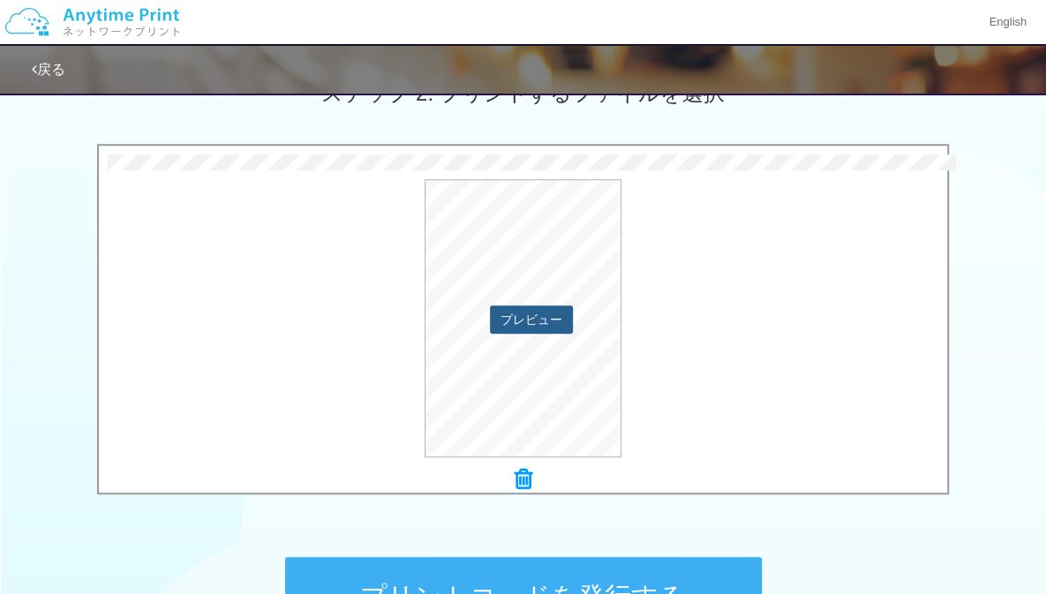
click at [547, 326] on button "プレビュー" at bounding box center [531, 319] width 83 height 28
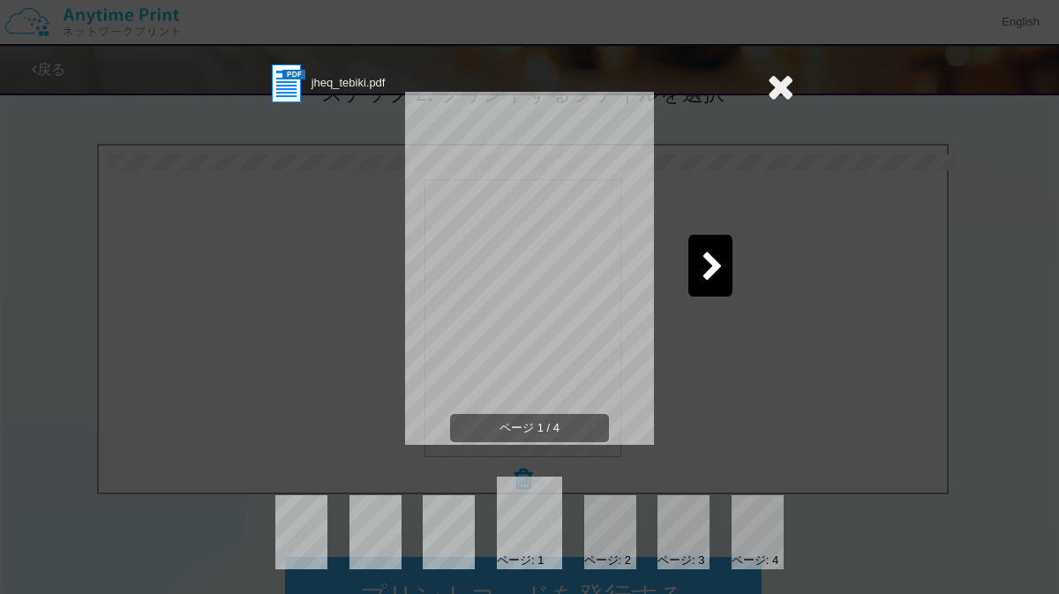
click at [706, 278] on icon at bounding box center [713, 267] width 22 height 31
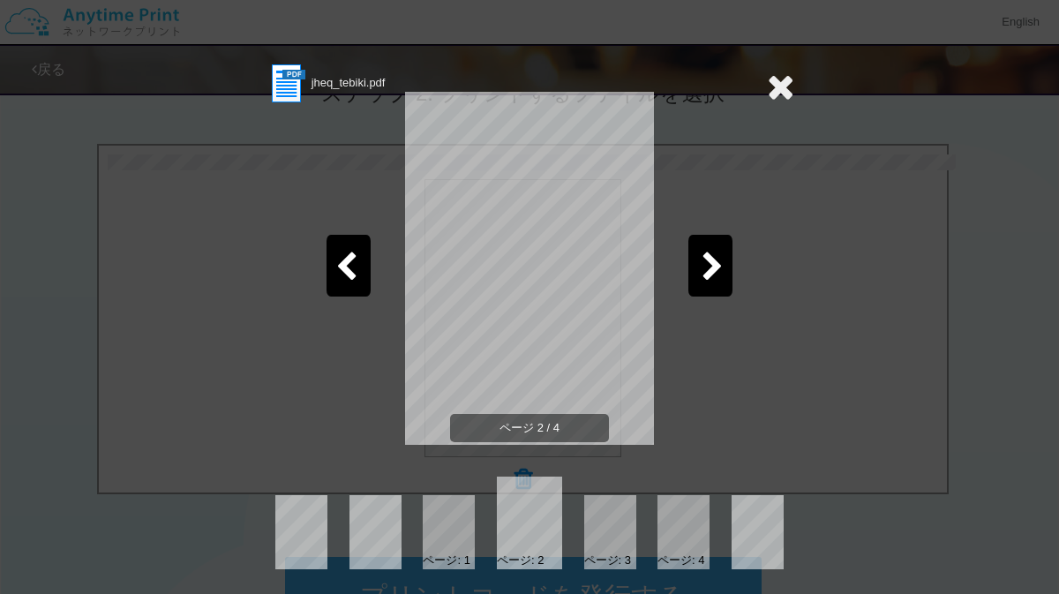
click at [705, 279] on icon at bounding box center [713, 267] width 22 height 31
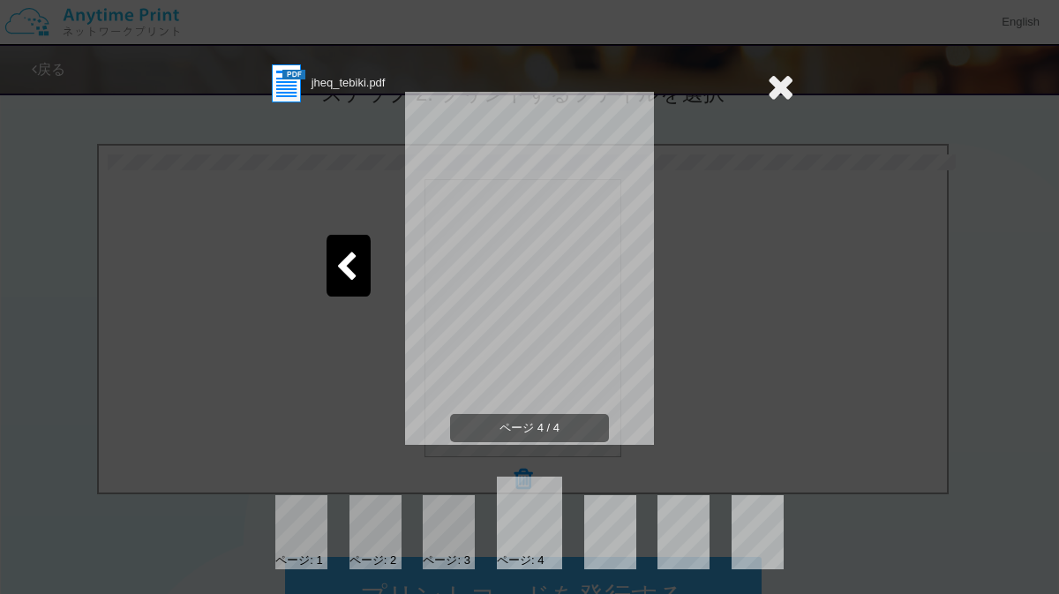
click at [780, 89] on icon at bounding box center [780, 86] width 27 height 35
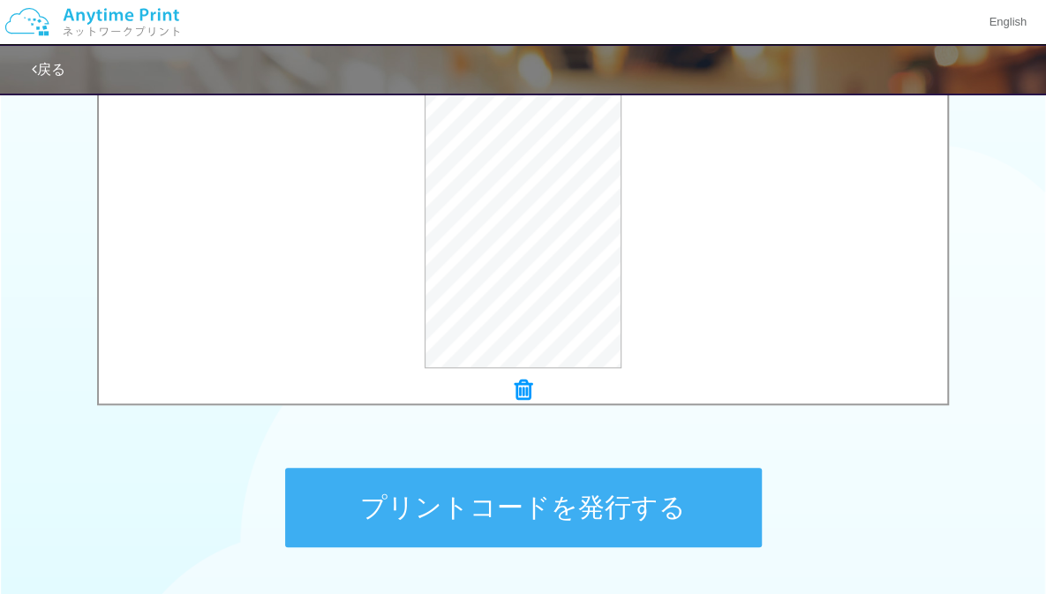
scroll to position [620, 0]
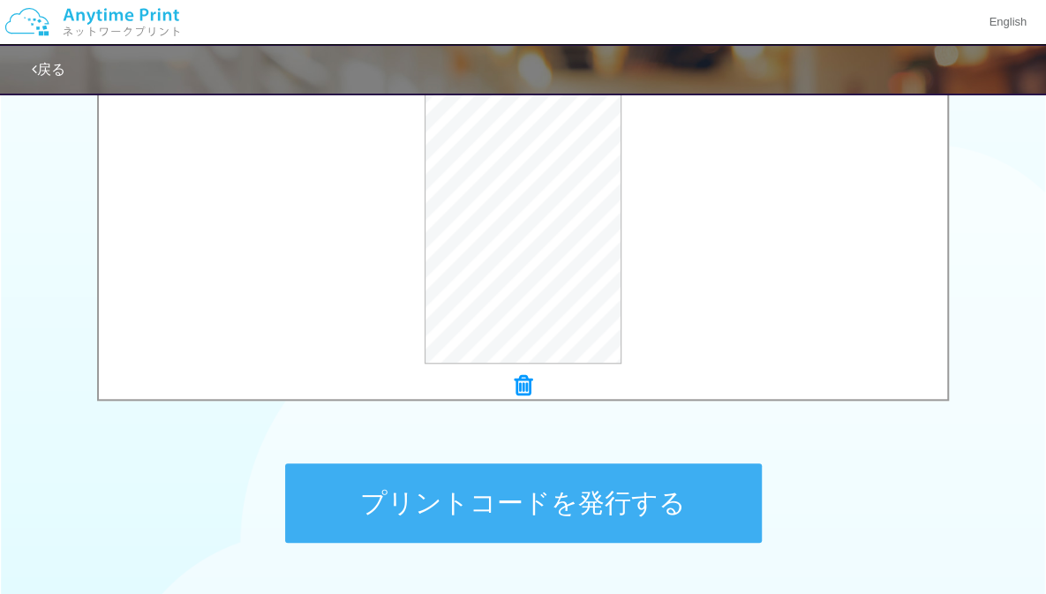
click at [688, 490] on button "プリントコードを発行する" at bounding box center [523, 502] width 477 height 79
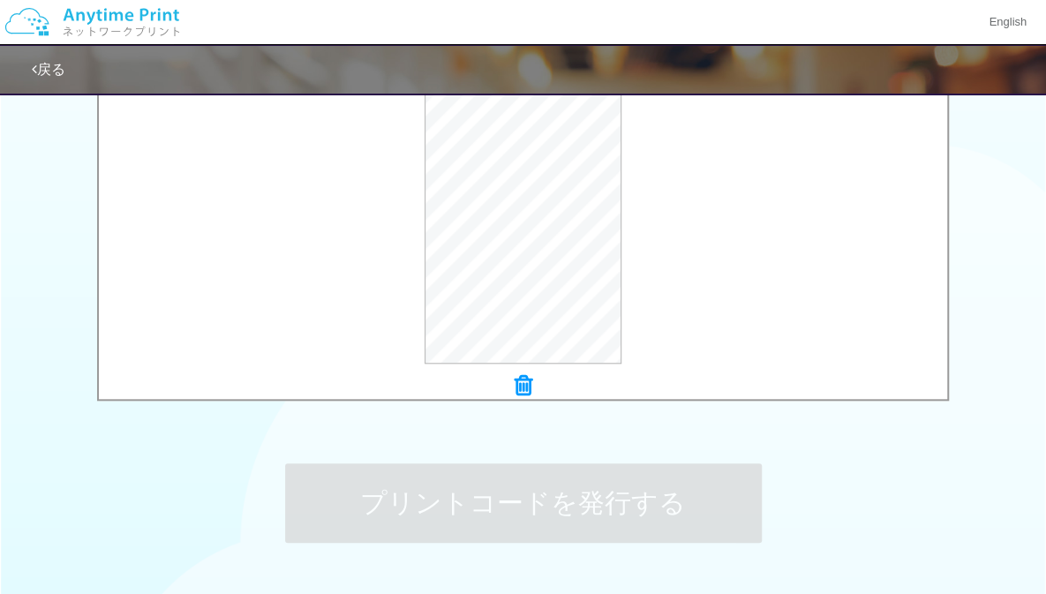
scroll to position [0, 0]
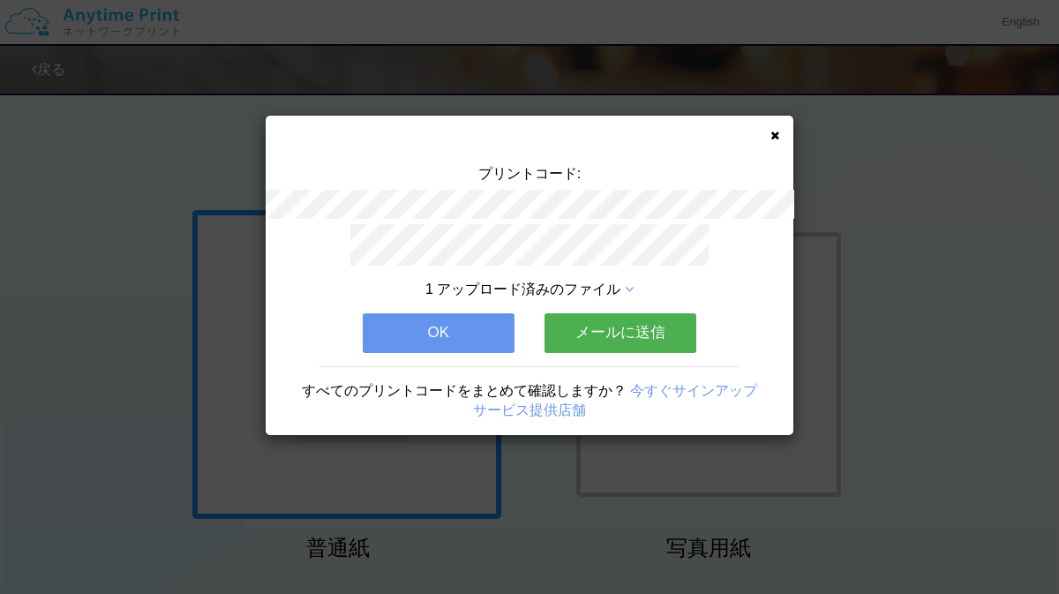
click at [780, 137] on div "プリントコード: 1 アップロード済みのファイル OK メールに送信 すべてのプリントコードをまとめて確認しますか？ 今すぐサインアップ サービス提供店舗" at bounding box center [530, 276] width 528 height 320
click at [775, 133] on icon at bounding box center [775, 135] width 9 height 11
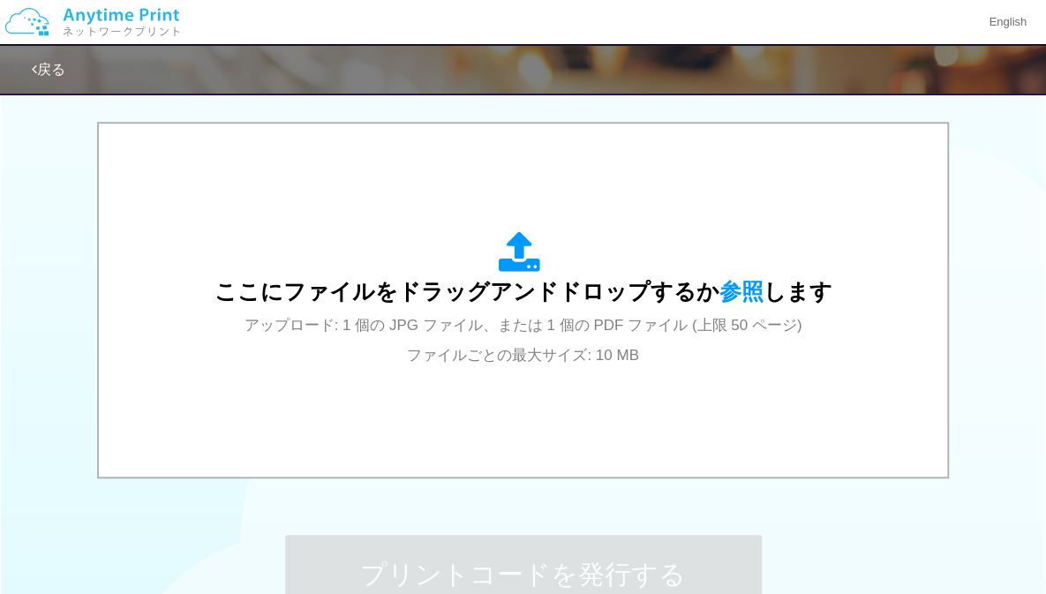
scroll to position [463, 0]
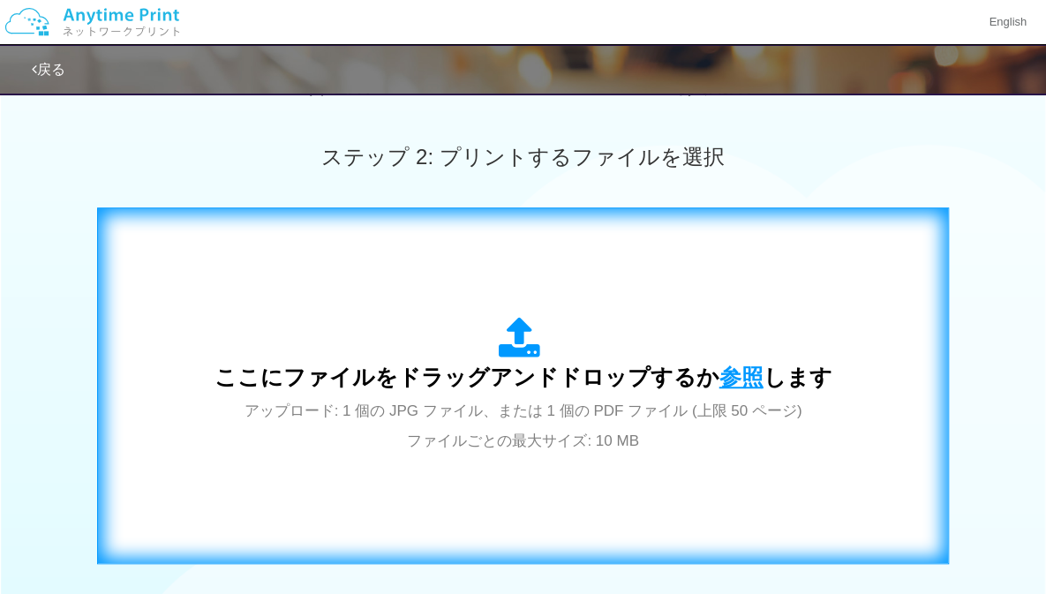
click at [741, 371] on span "参照" at bounding box center [742, 377] width 44 height 25
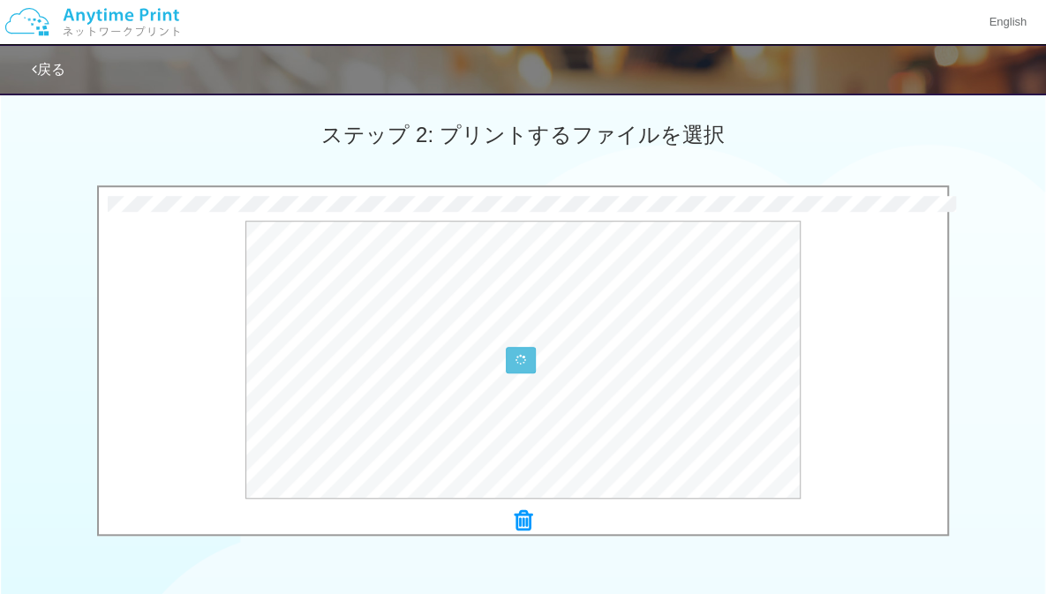
scroll to position [494, 0]
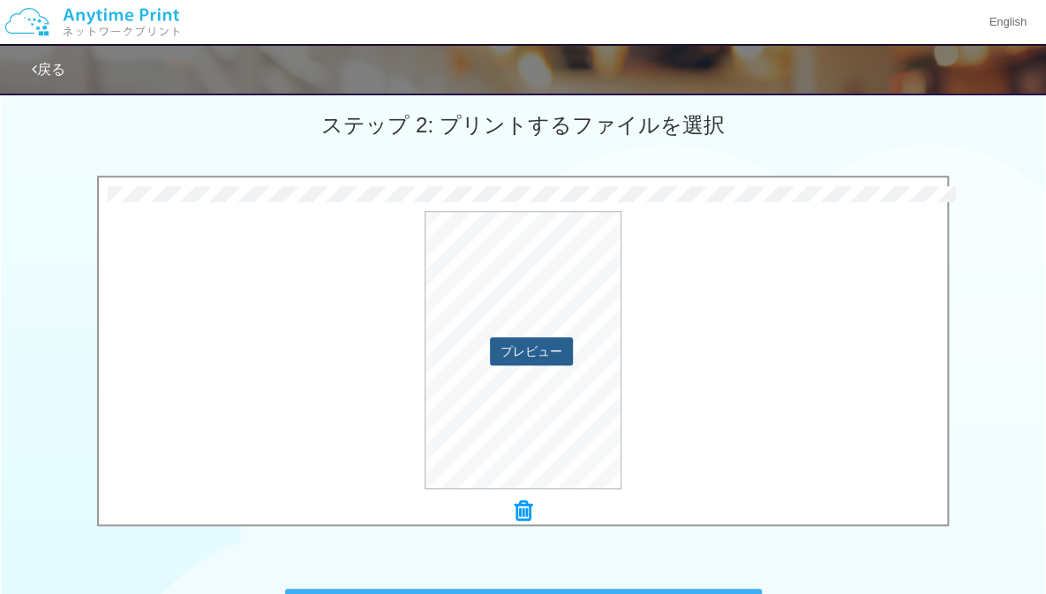
click at [556, 343] on button "プレビュー" at bounding box center [531, 351] width 83 height 28
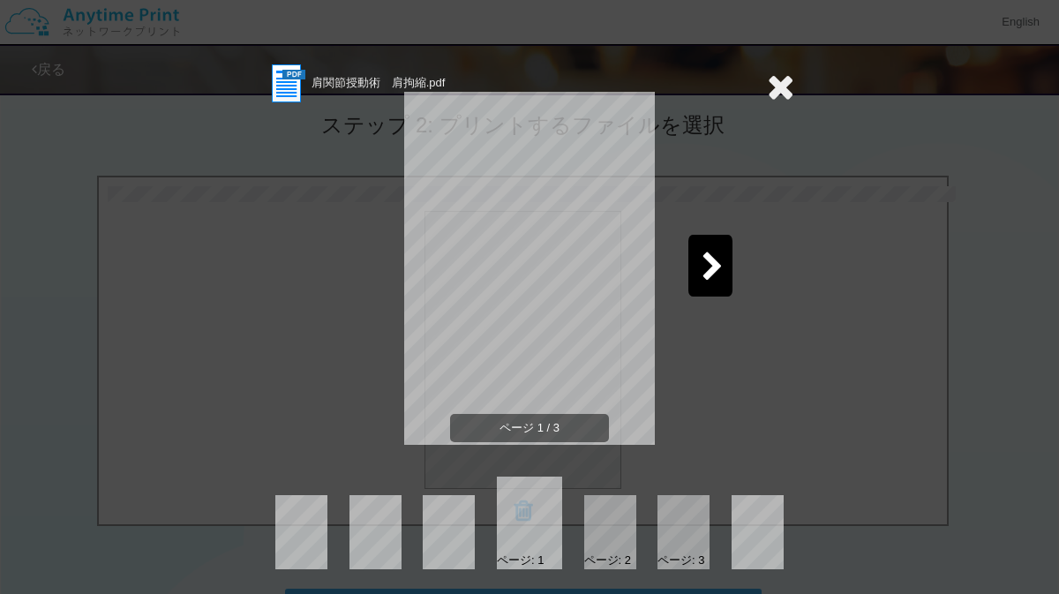
click at [710, 246] on div at bounding box center [711, 266] width 44 height 62
click at [711, 248] on div at bounding box center [711, 266] width 44 height 62
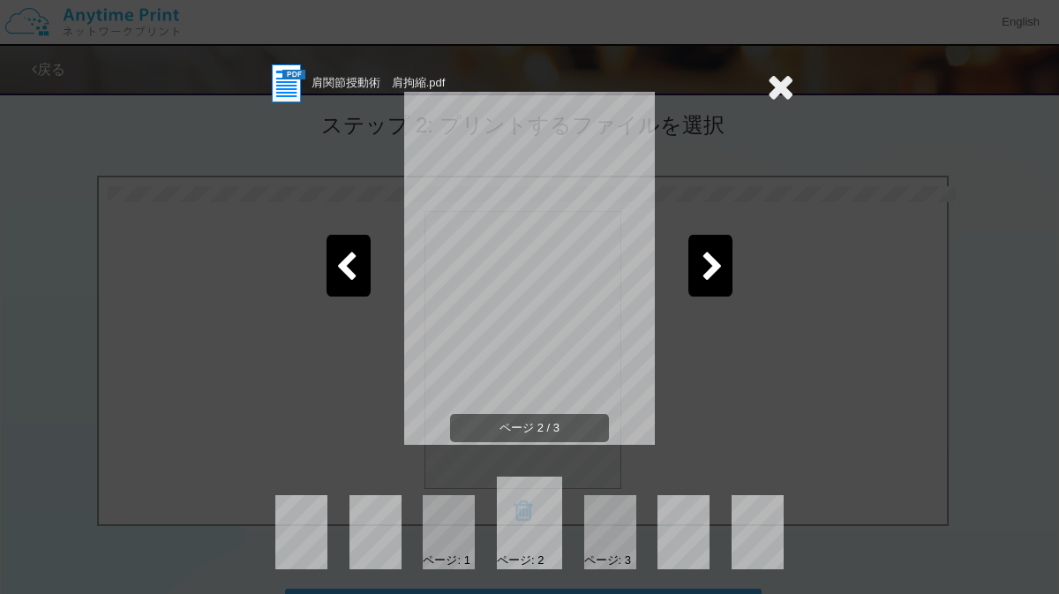
click at [780, 84] on icon at bounding box center [780, 86] width 27 height 35
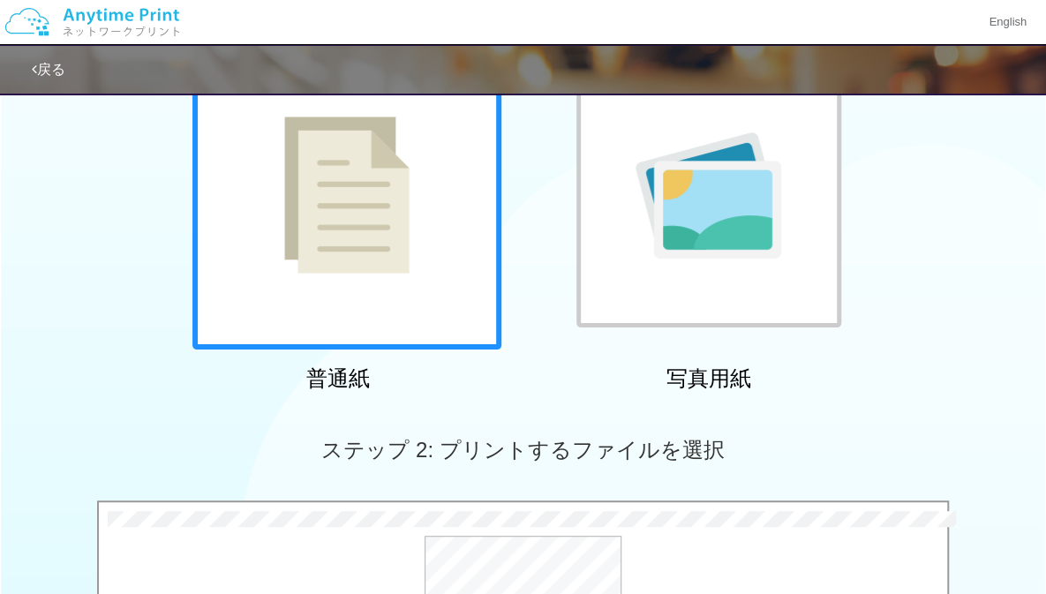
scroll to position [0, 0]
